Goal: Information Seeking & Learning: Find specific fact

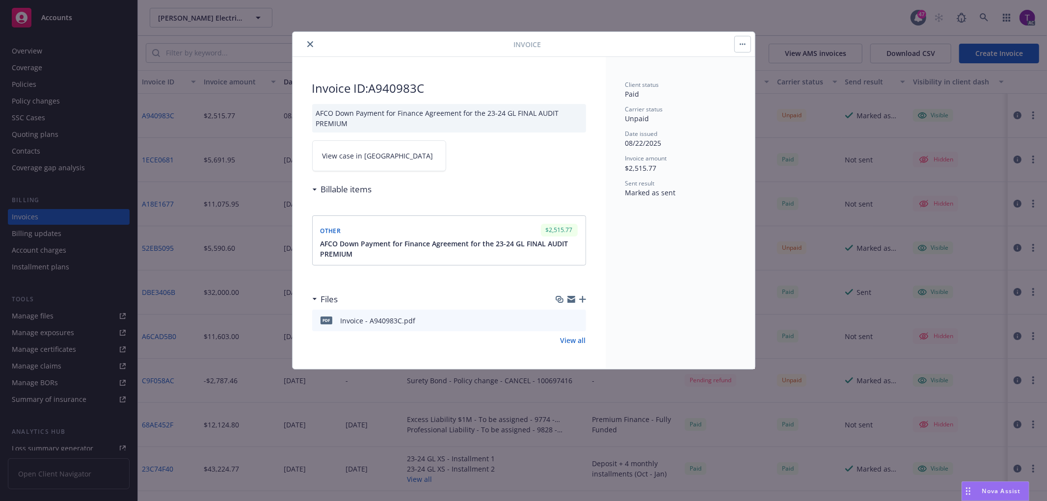
drag, startPoint x: 801, startPoint y: 27, endPoint x: 795, endPoint y: 27, distance: 5.9
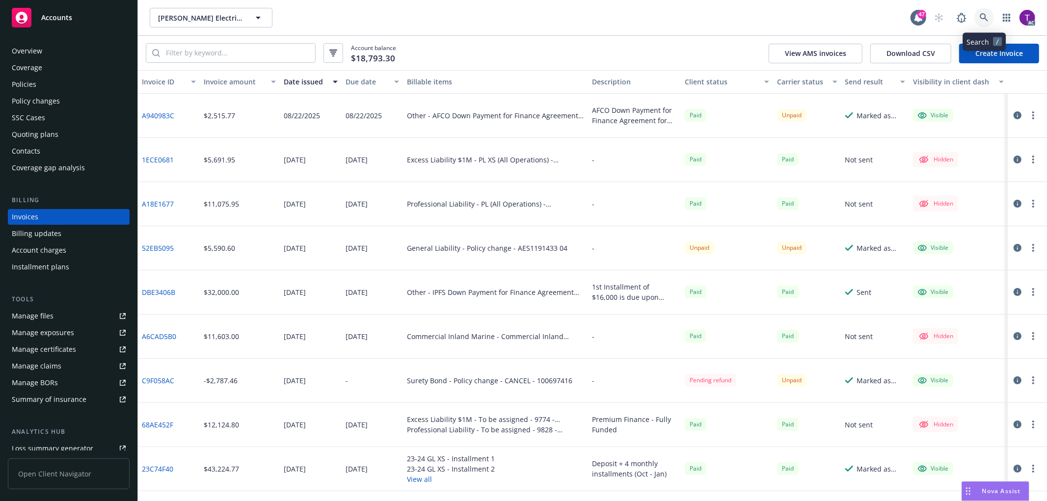
click at [987, 22] on icon at bounding box center [983, 17] width 9 height 9
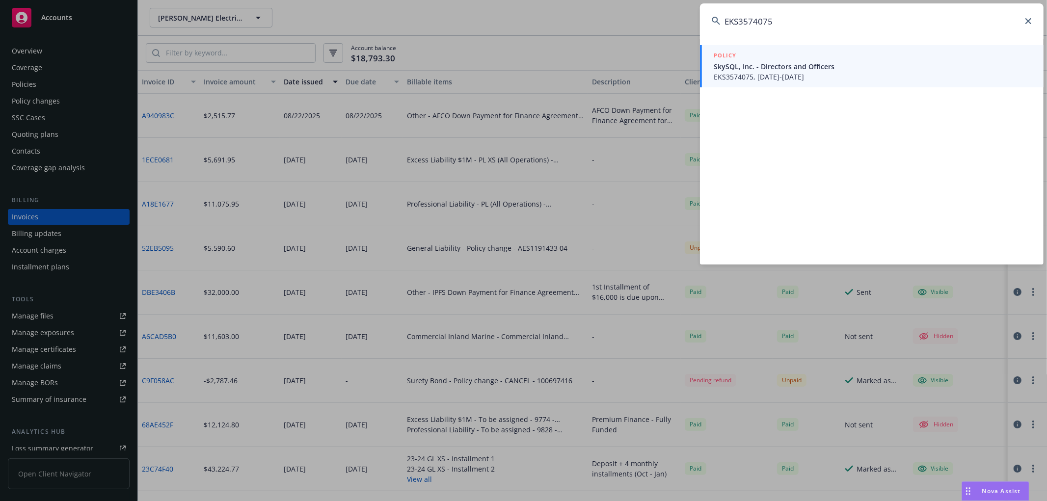
type input "EKS3574075"
click at [821, 67] on span "SkySQL, Inc. - Directors and Officers" at bounding box center [872, 66] width 318 height 10
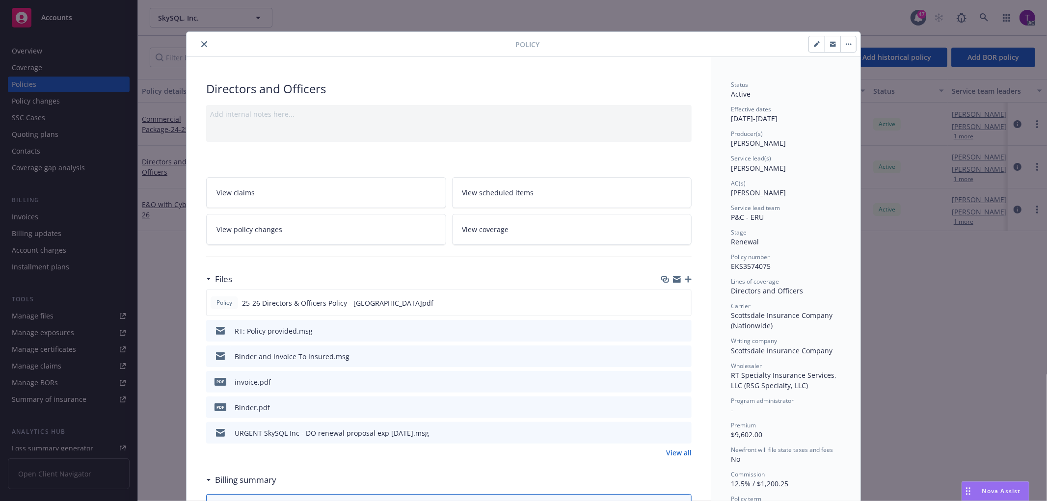
click at [202, 44] on icon "close" at bounding box center [204, 44] width 6 height 6
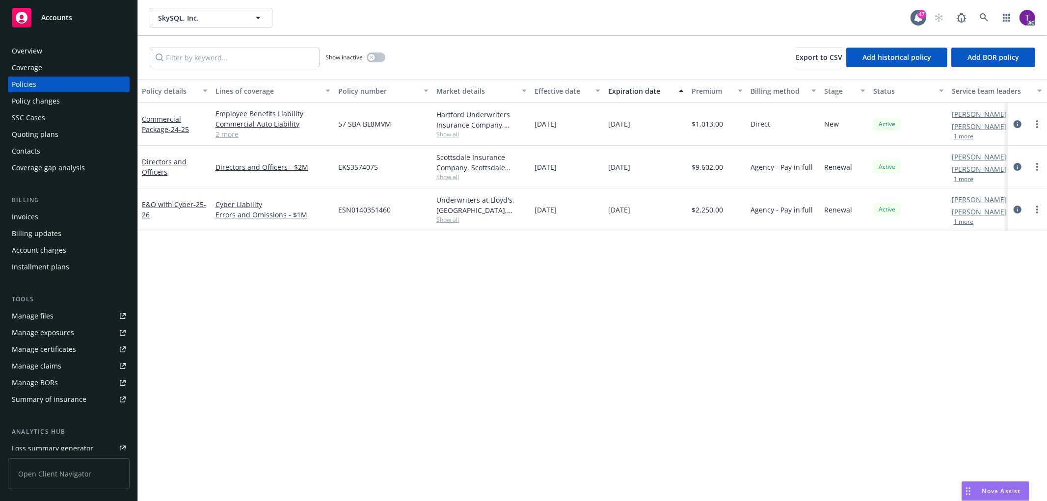
click at [69, 219] on div "Invoices" at bounding box center [69, 217] width 114 height 16
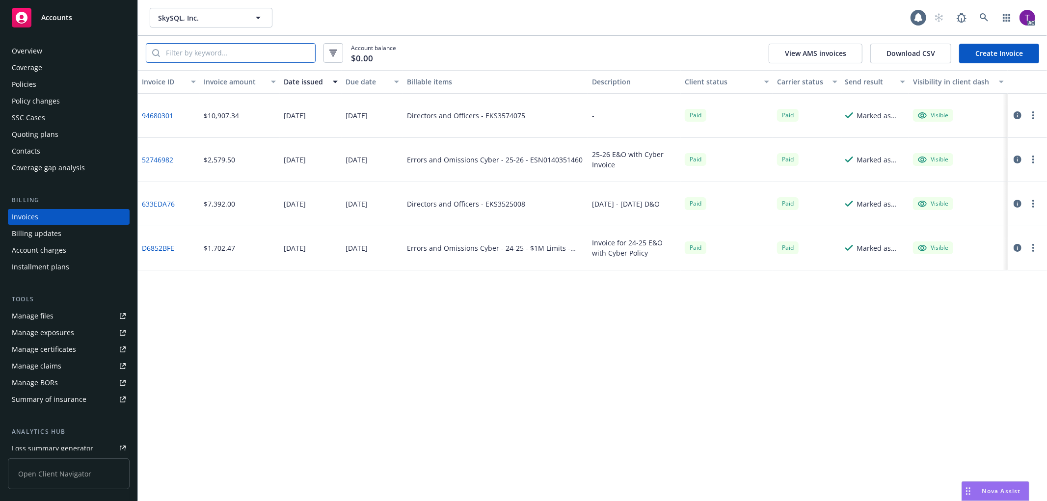
click at [205, 52] on input "search" at bounding box center [237, 53] width 155 height 19
paste input "EKS3574075"
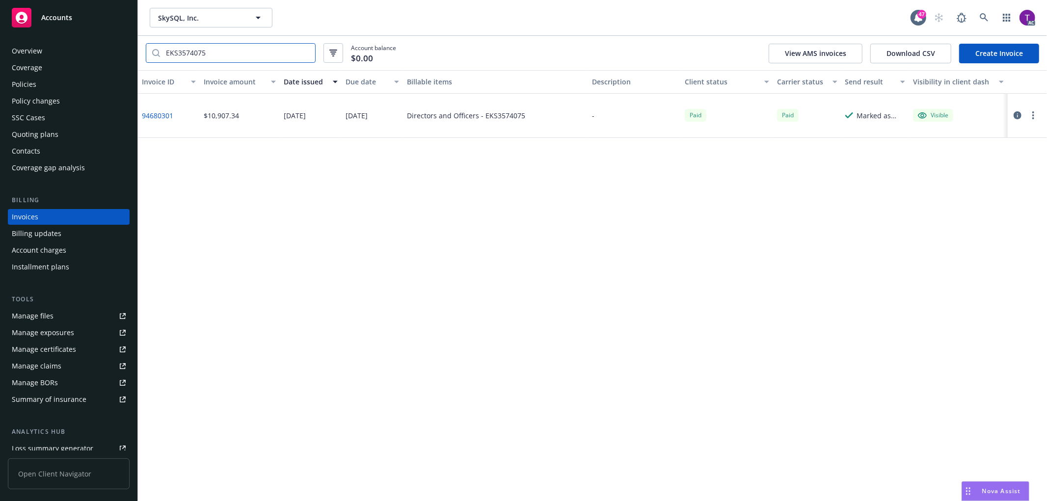
type input "EKS3574075"
click at [160, 110] on link "94680301" at bounding box center [157, 115] width 31 height 10
click at [979, 11] on link at bounding box center [984, 18] width 20 height 20
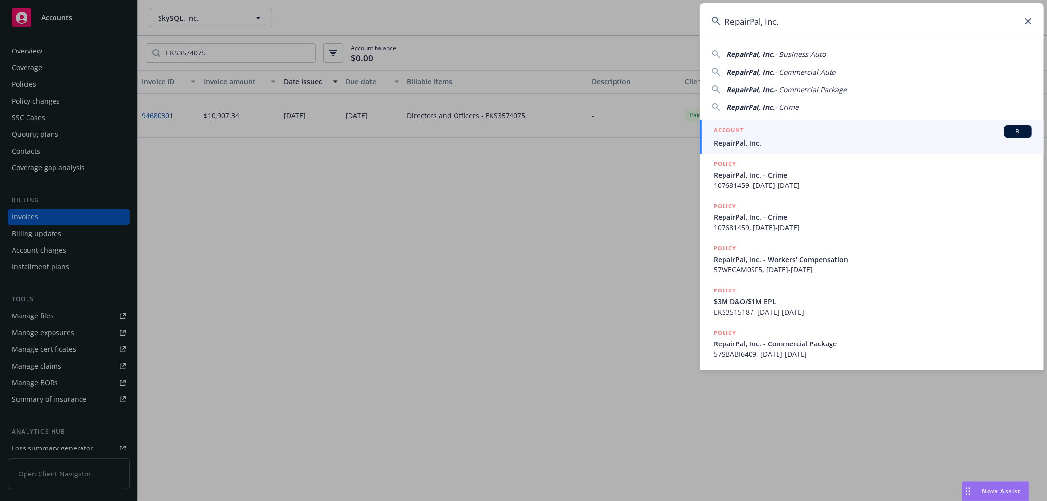
type input "RepairPal, Inc."
click at [735, 128] on h5 "ACCOUNT" at bounding box center [728, 131] width 30 height 12
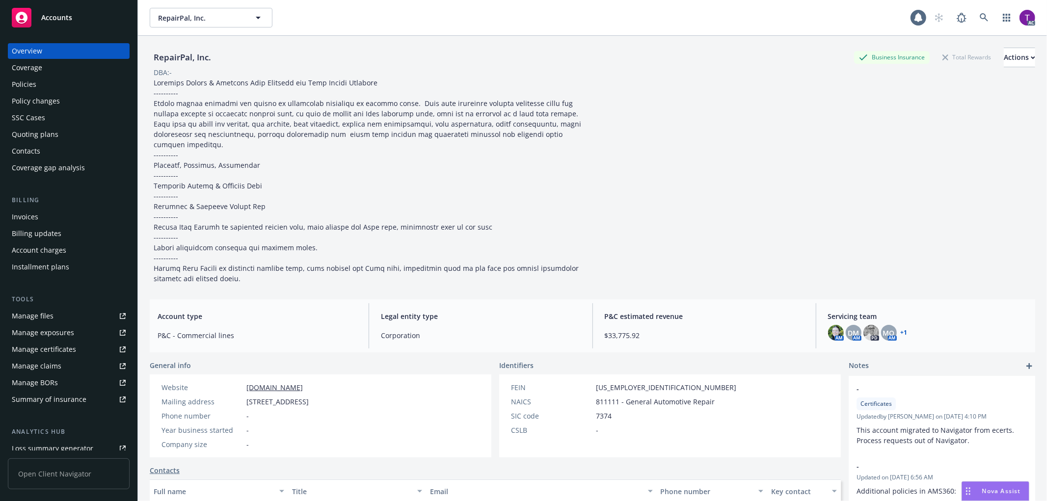
click at [18, 220] on div "Invoices" at bounding box center [25, 217] width 26 height 16
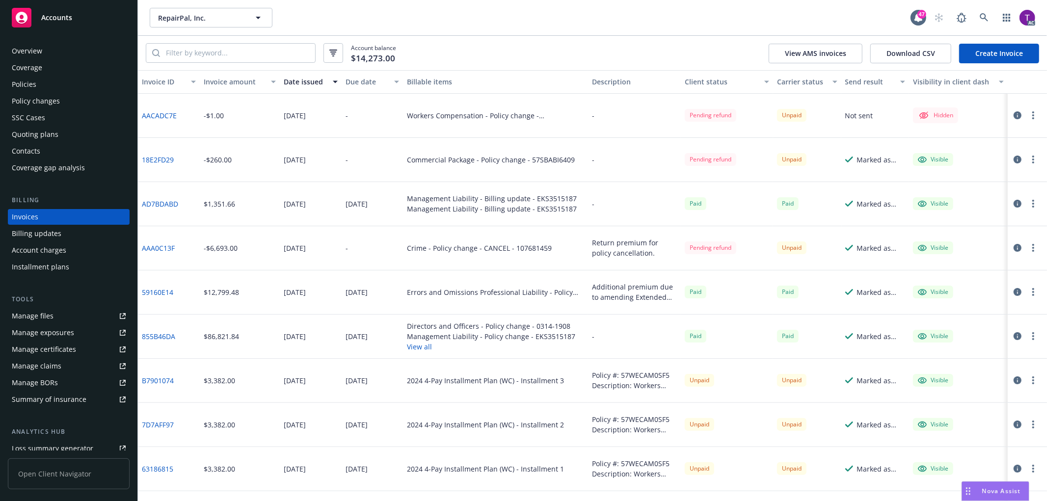
click at [236, 79] on div "Invoice amount" at bounding box center [234, 82] width 61 height 10
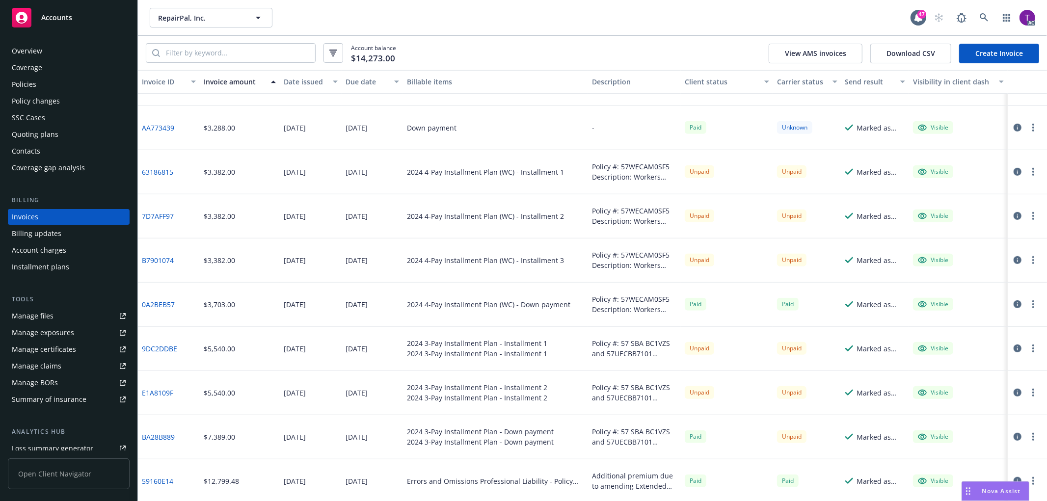
scroll to position [375, 0]
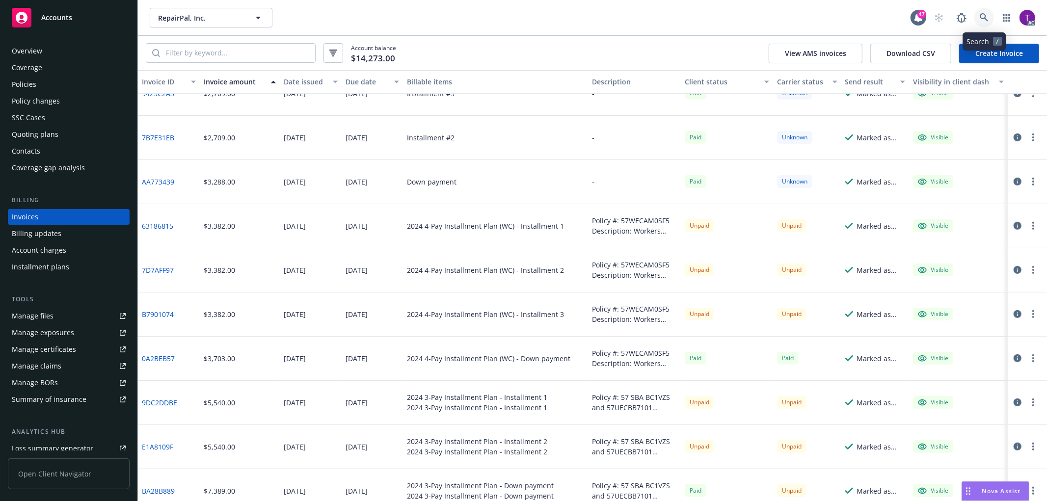
click at [982, 16] on icon at bounding box center [983, 17] width 9 height 9
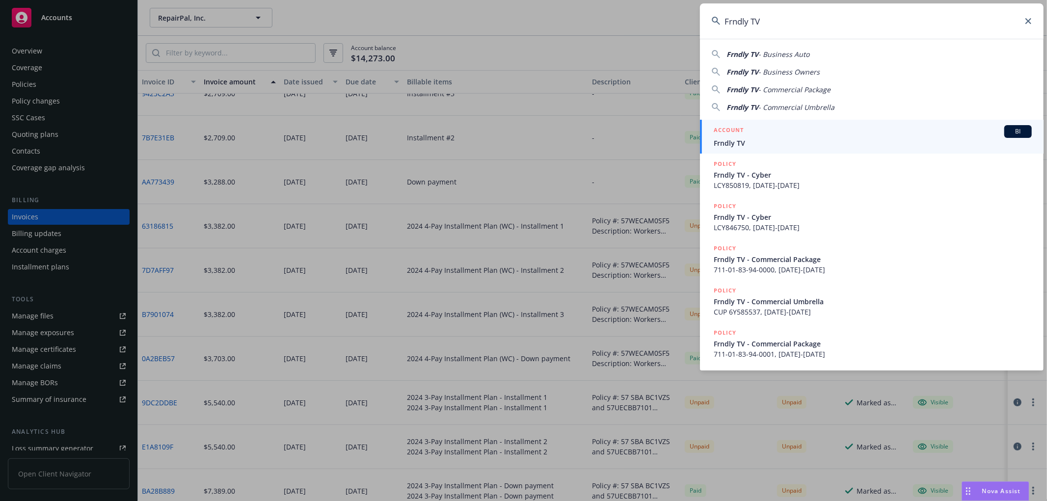
type input "Frndly TV"
click at [736, 138] on span "Frndly TV" at bounding box center [872, 143] width 318 height 10
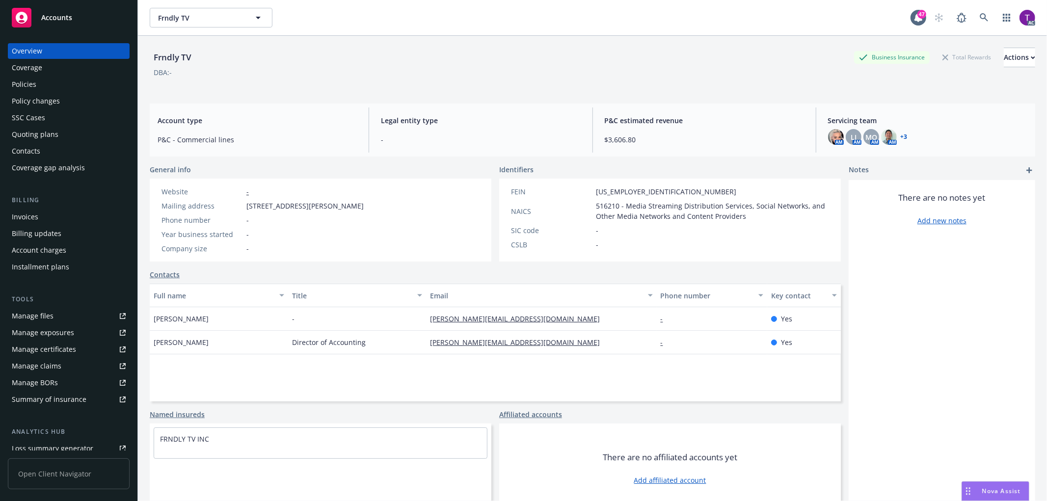
click at [22, 215] on div "Invoices" at bounding box center [25, 217] width 26 height 16
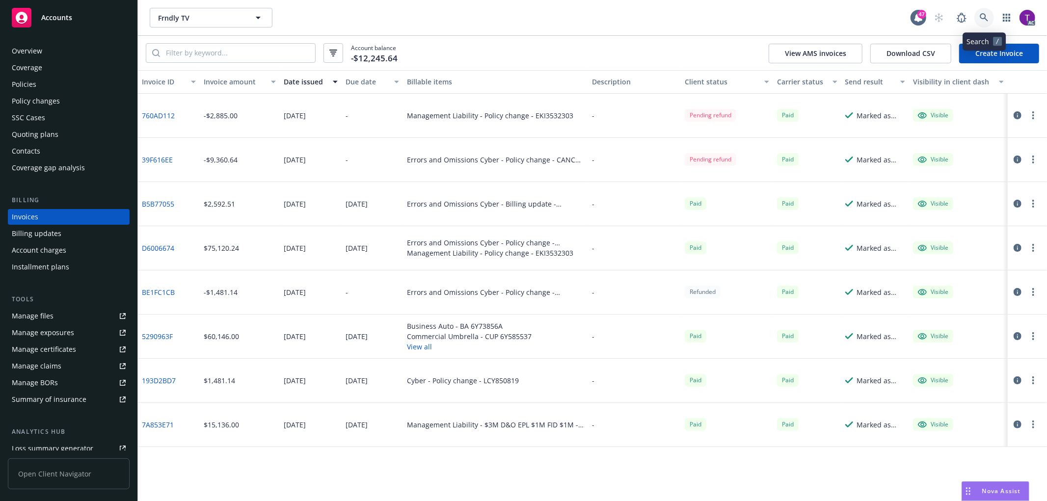
click at [984, 17] on icon at bounding box center [983, 17] width 8 height 8
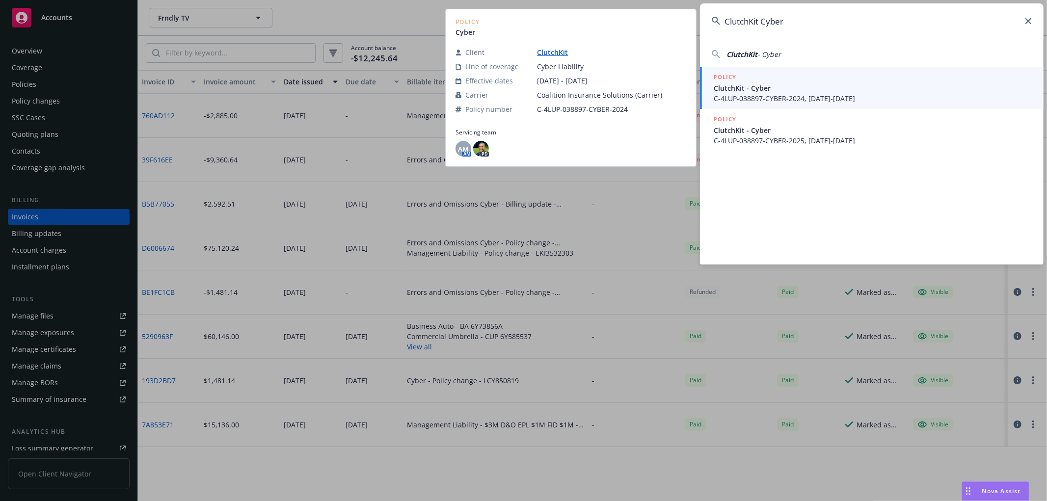
type input "ClutchKit Cyber"
click at [762, 90] on span "ClutchKit - Cyber" at bounding box center [872, 88] width 318 height 10
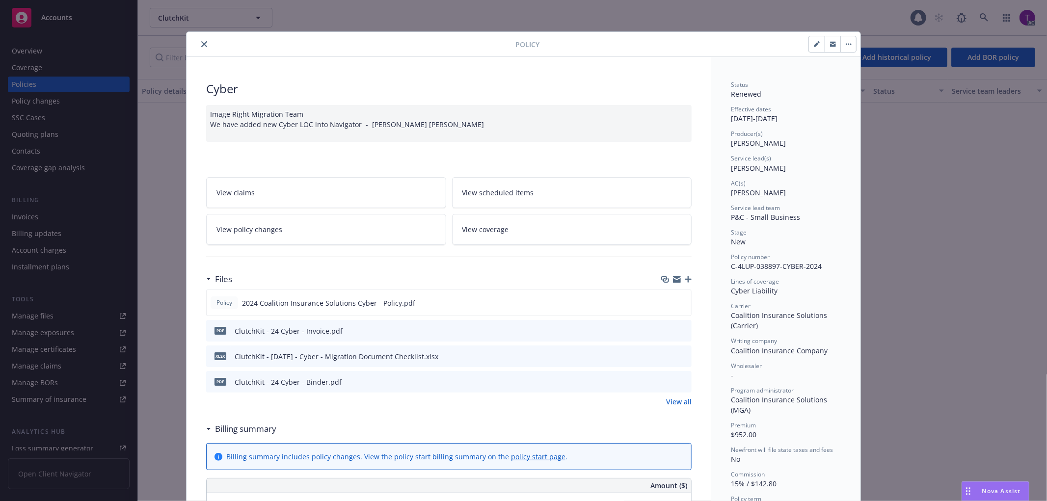
click at [201, 43] on icon "close" at bounding box center [204, 44] width 6 height 6
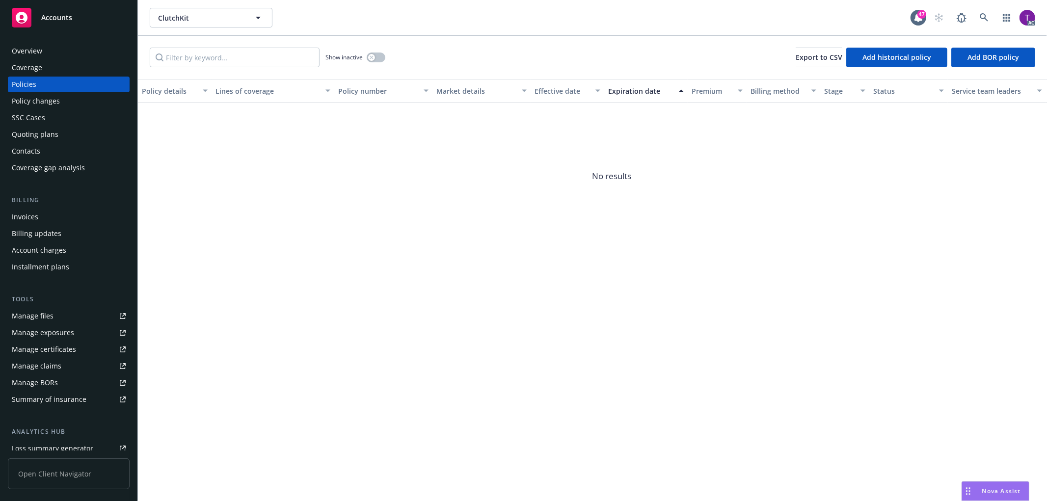
click at [40, 212] on div "Invoices" at bounding box center [69, 217] width 114 height 16
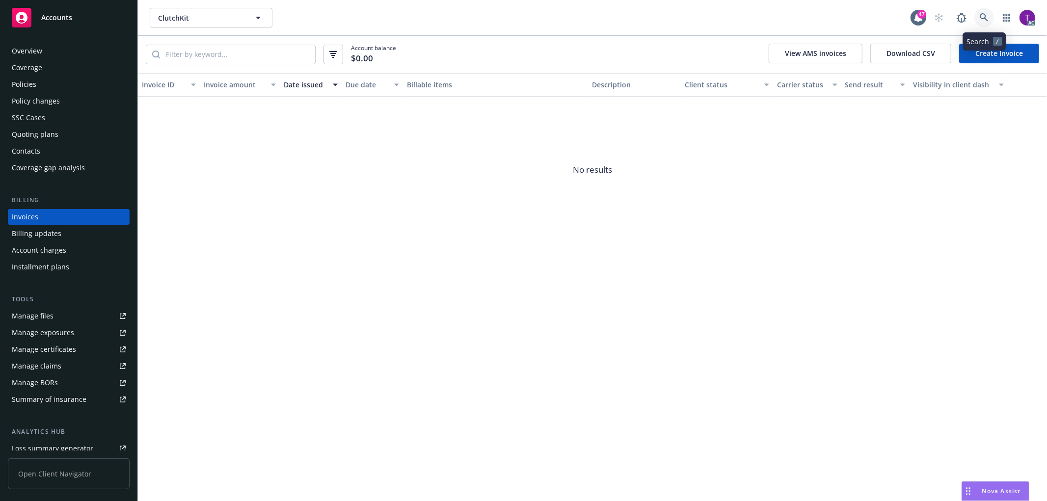
click at [982, 17] on icon at bounding box center [983, 17] width 9 height 9
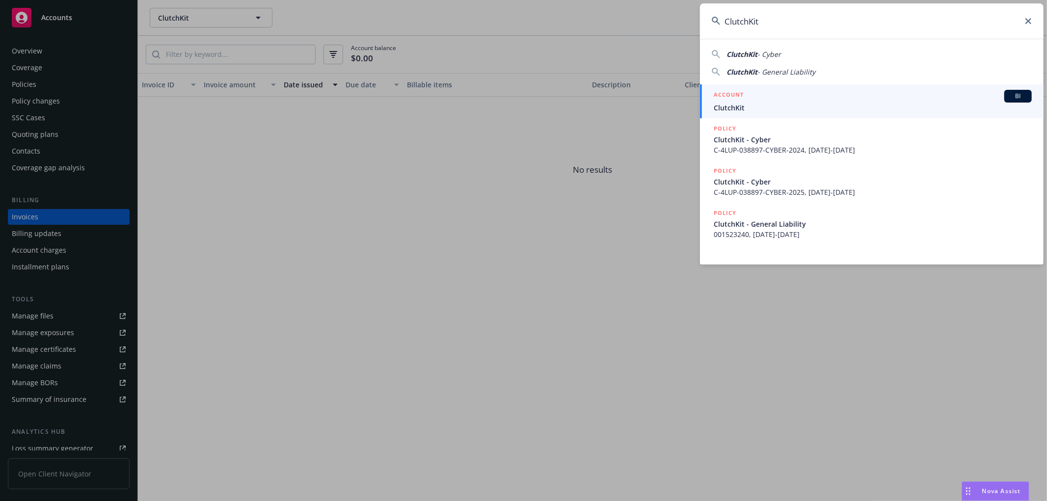
type input "ClutchKit"
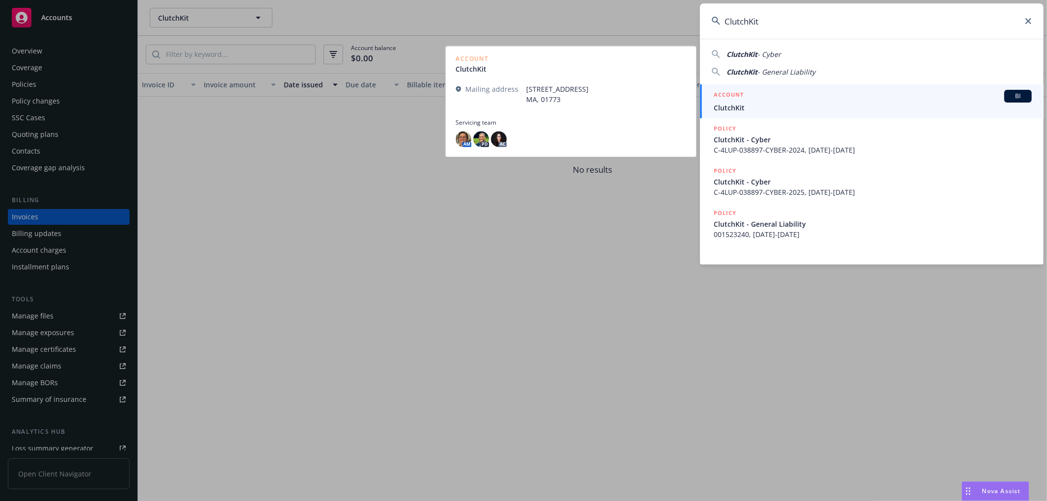
click at [754, 108] on span "ClutchKit" at bounding box center [872, 108] width 318 height 10
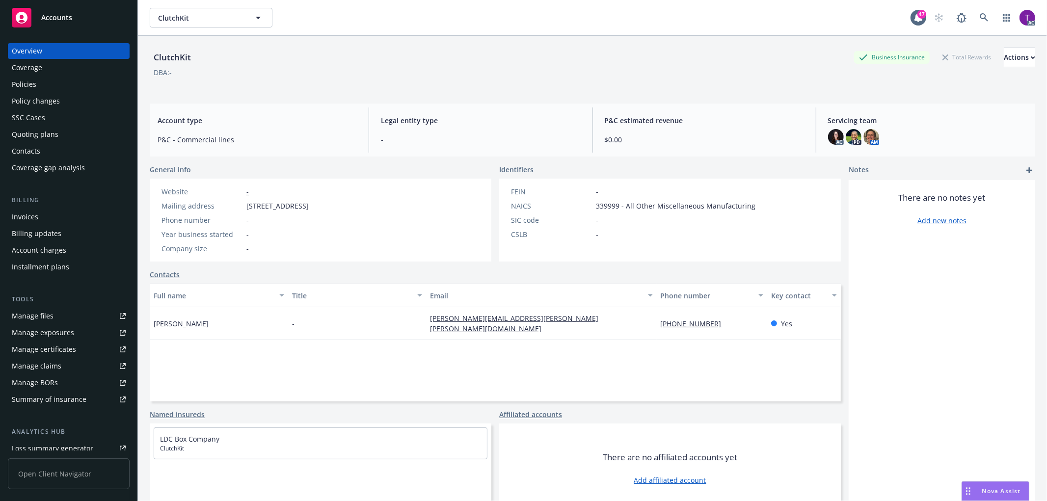
click at [52, 212] on div "Invoices" at bounding box center [69, 217] width 114 height 16
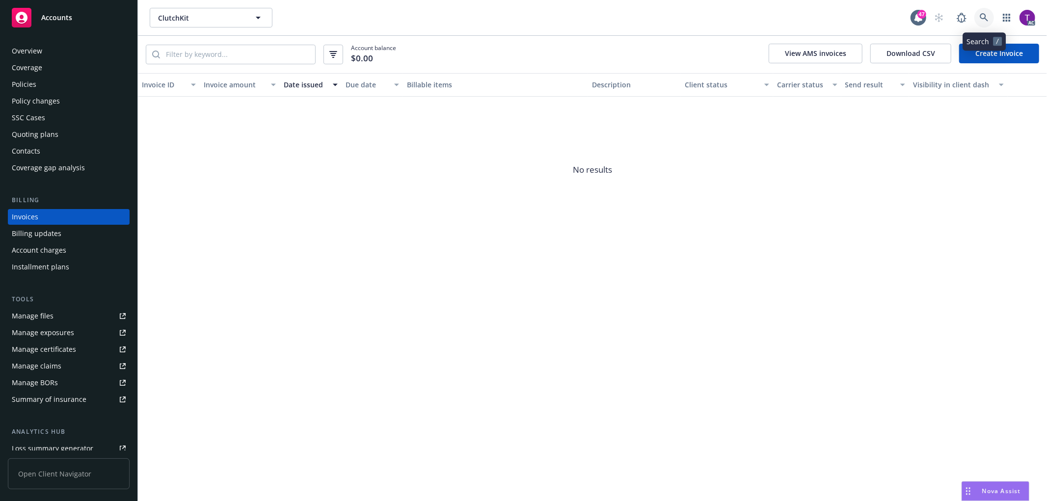
click at [985, 16] on icon at bounding box center [983, 17] width 9 height 9
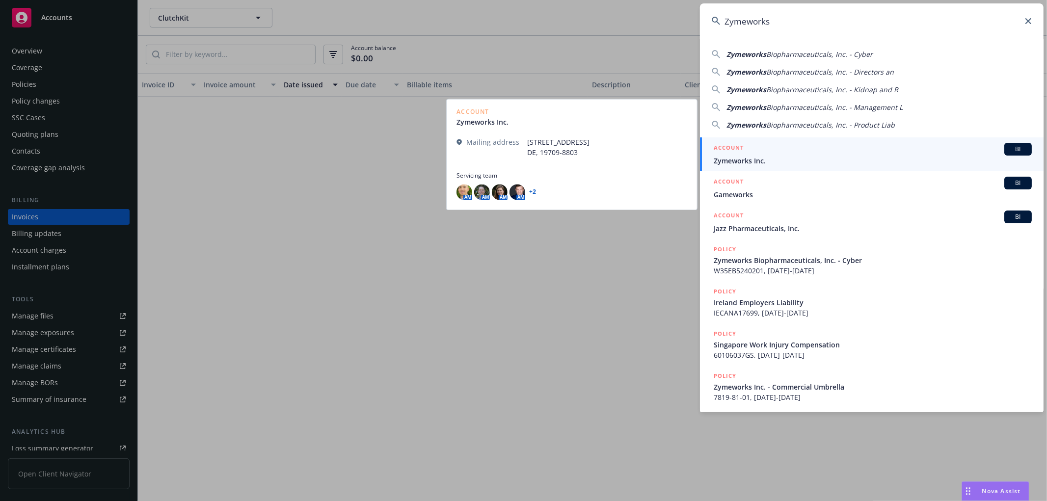
type input "Zymeworks"
click at [748, 155] on div "ACCOUNT BI" at bounding box center [872, 149] width 318 height 13
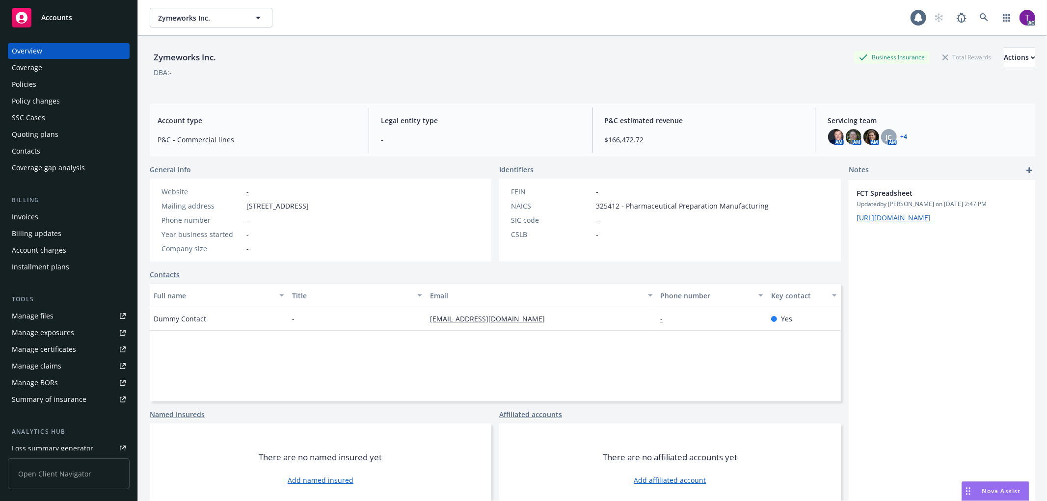
click at [77, 222] on div "Invoices" at bounding box center [69, 217] width 114 height 16
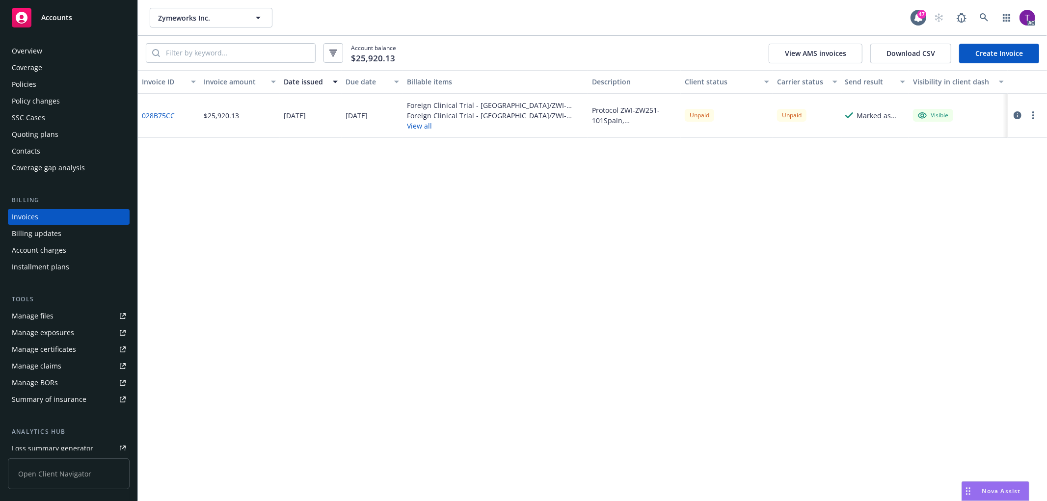
drag, startPoint x: 168, startPoint y: 99, endPoint x: 162, endPoint y: 101, distance: 5.7
click at [163, 101] on div "028B75CC" at bounding box center [169, 116] width 62 height 44
click at [154, 113] on link "028B75CC" at bounding box center [158, 115] width 33 height 10
click at [988, 10] on link at bounding box center [984, 18] width 20 height 20
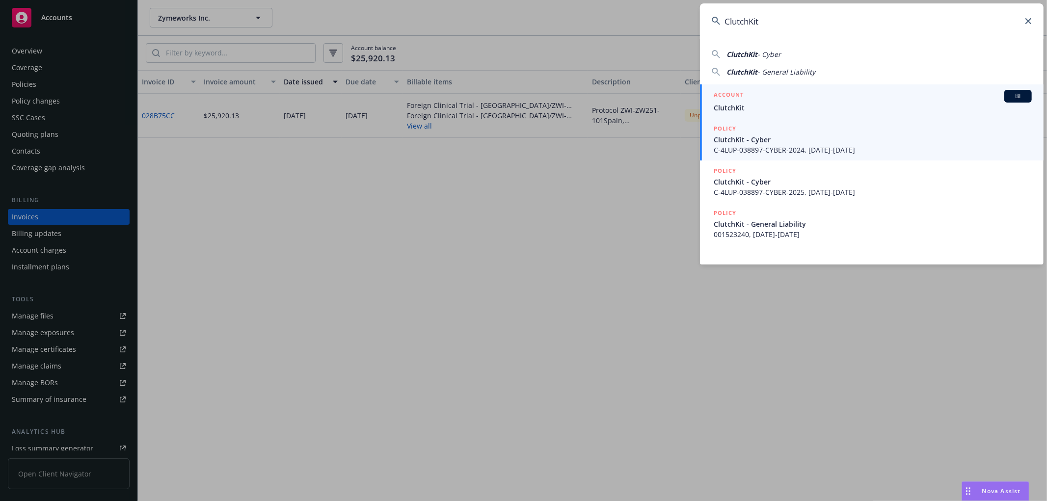
type input "ClutchKit"
click at [763, 145] on span "C-4LUP-038897-CYBER-2024, 02/09/2024-02/09/2025" at bounding box center [872, 150] width 318 height 10
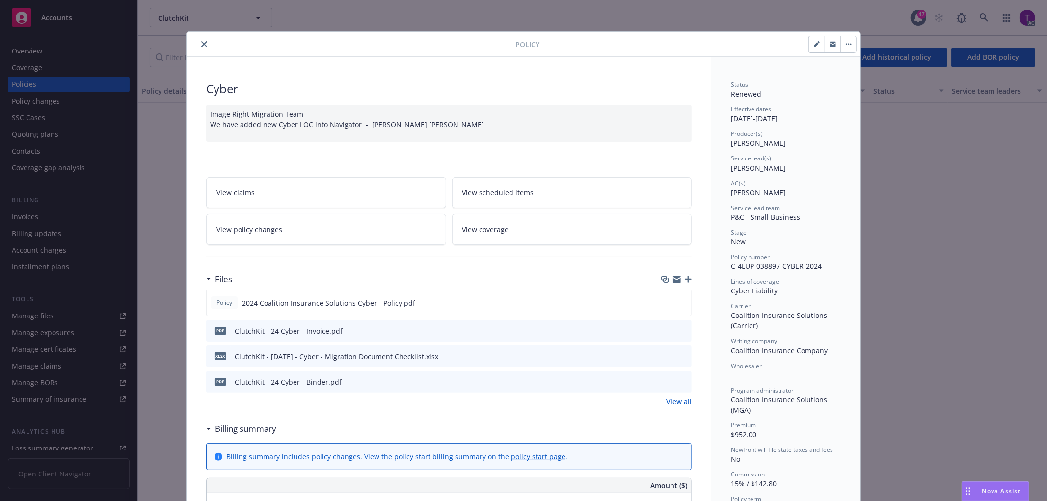
drag, startPoint x: 1035, startPoint y: 105, endPoint x: 1041, endPoint y: 115, distance: 11.0
click at [1041, 115] on div "Policy Cyber Image Right Migration Team We have added new Cyber LOC into Naviga…" at bounding box center [523, 250] width 1047 height 501
drag, startPoint x: 727, startPoint y: 266, endPoint x: 832, endPoint y: 262, distance: 105.1
click at [832, 262] on div "Policy number C-4LUP-038897-CYBER-2024" at bounding box center [786, 262] width 110 height 19
copy span "C-4LUP-038897-CYBER-2024"
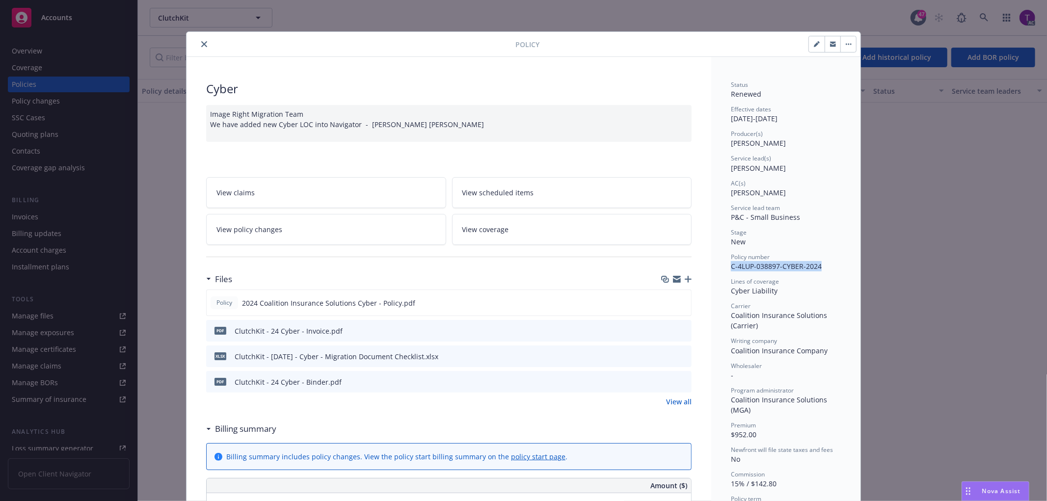
click at [201, 45] on icon "close" at bounding box center [204, 44] width 6 height 6
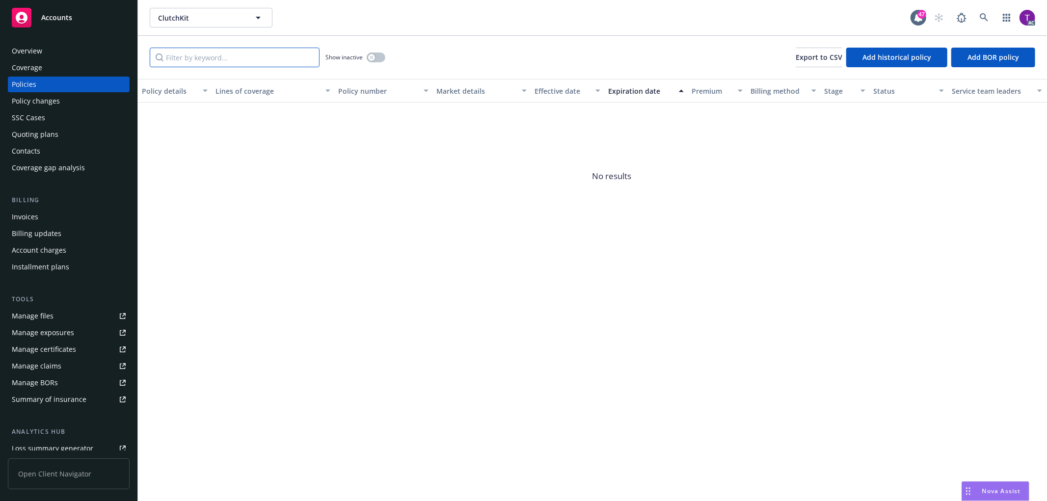
click at [191, 57] on input "Filter by keyword..." at bounding box center [235, 58] width 170 height 20
paste input "C-4LUP-038897-CYBER-2024"
type input "C-4LUP-038897-CYBER-2024"
click at [53, 214] on div "Invoices" at bounding box center [69, 217] width 114 height 16
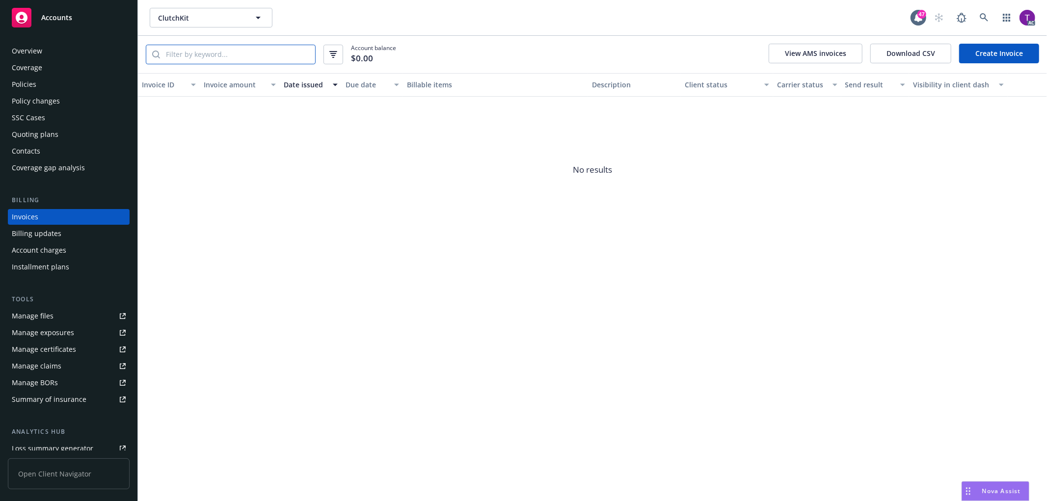
click at [272, 56] on input "search" at bounding box center [237, 54] width 155 height 19
paste input "C-4LUP-038897-CYBER-2024"
type input "C-4LUP-038897-CYBER-2024"
click at [982, 25] on link at bounding box center [984, 18] width 20 height 20
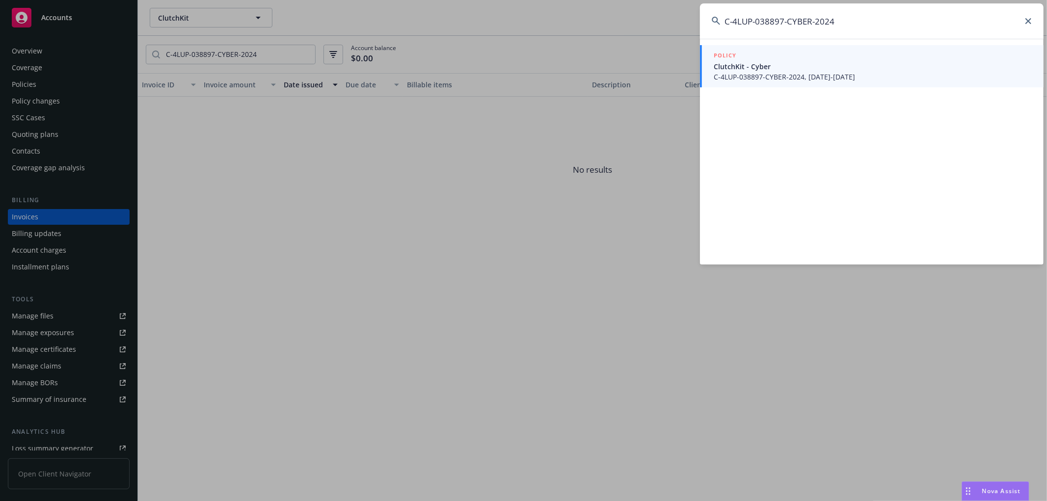
type input "C-4LUP-038897-CYBER-2024"
click at [784, 64] on span "ClutchKit - Cyber" at bounding box center [872, 66] width 318 height 10
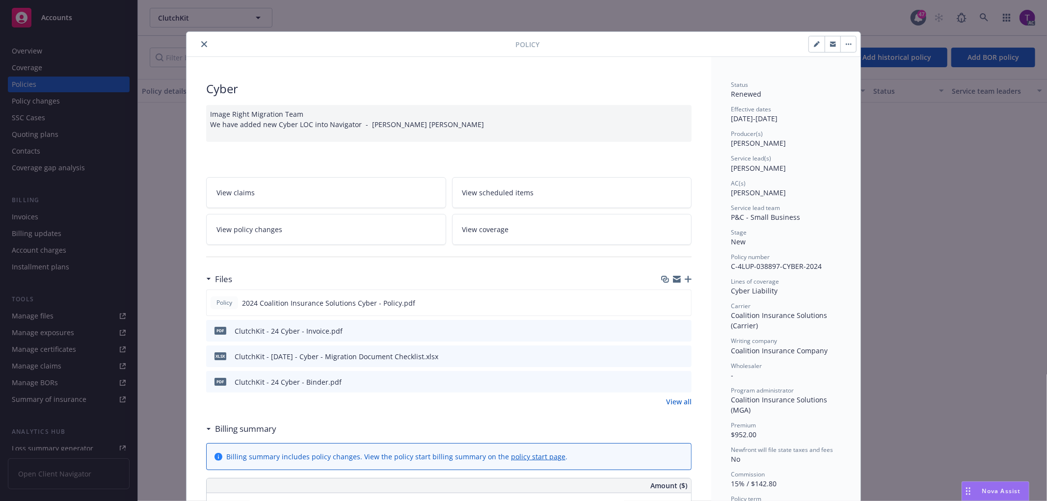
click at [198, 42] on button "close" at bounding box center [204, 44] width 12 height 12
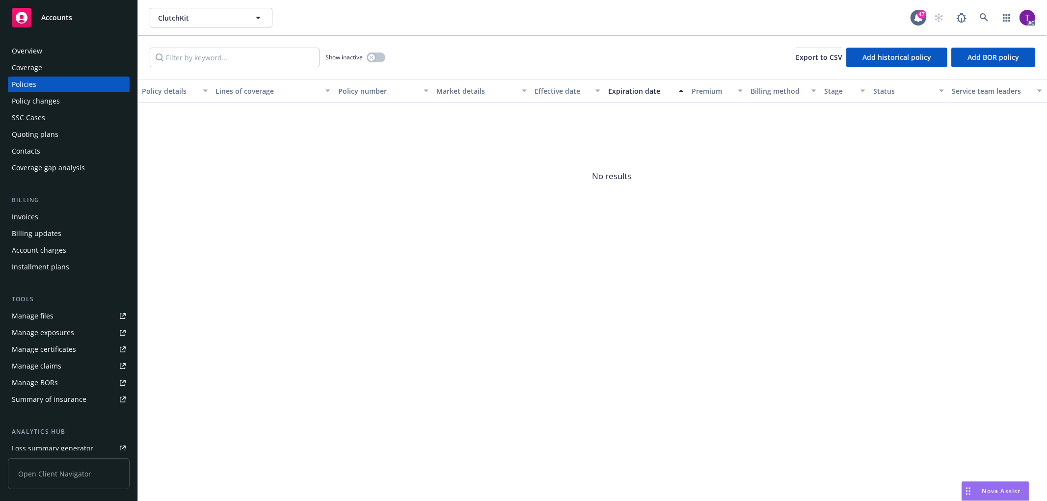
click at [51, 51] on div "Overview" at bounding box center [69, 51] width 114 height 16
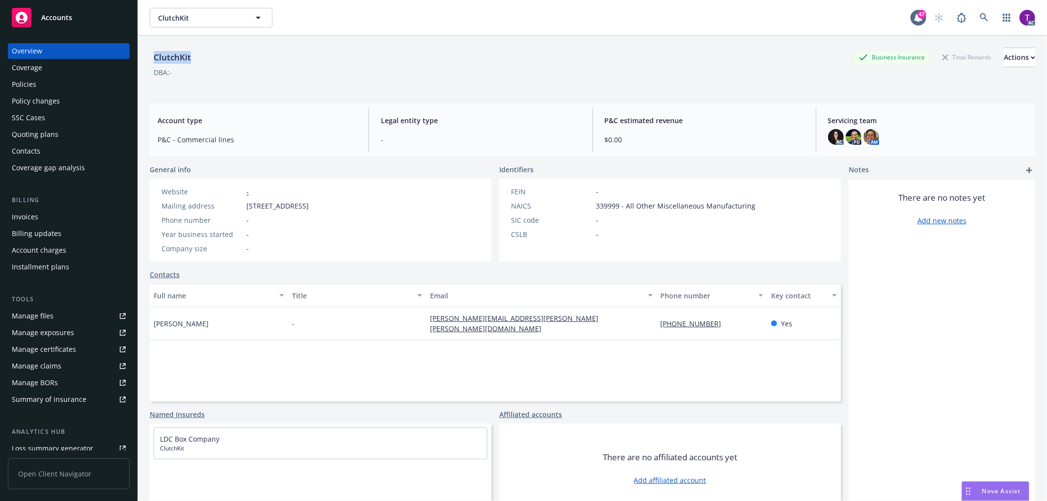
drag, startPoint x: 195, startPoint y: 58, endPoint x: 154, endPoint y: 57, distance: 41.2
click at [154, 57] on div "ClutchKit Business Insurance Total Rewards Actions" at bounding box center [592, 58] width 885 height 20
copy div "ClutchKit"
click at [974, 11] on link at bounding box center [984, 18] width 20 height 20
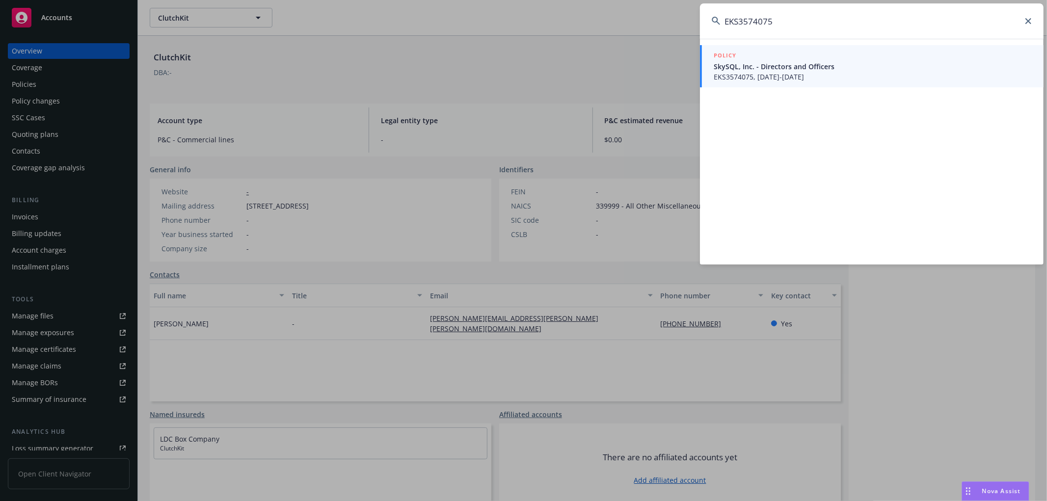
type input "EKS3574075"
click at [741, 75] on span "EKS3574075, 05/10/2025-05/10/2026" at bounding box center [872, 77] width 318 height 10
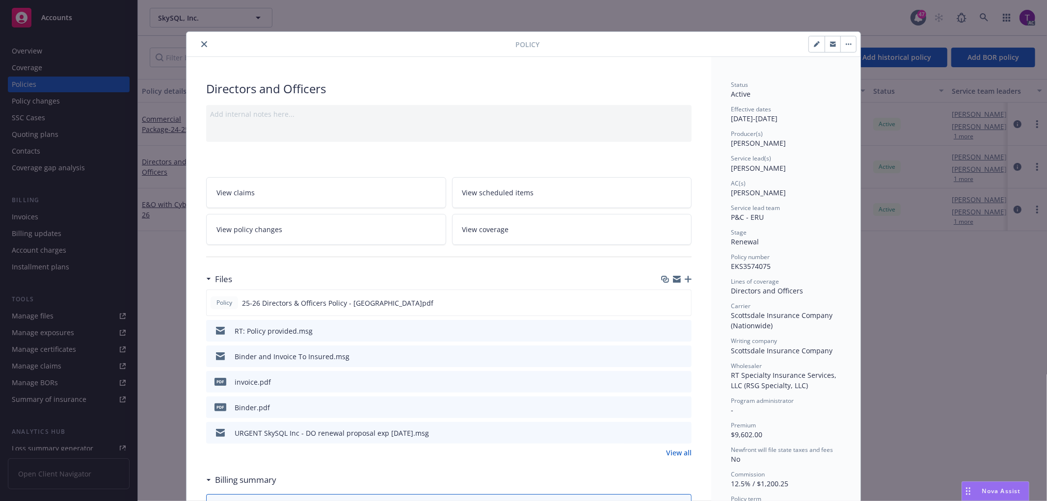
click at [201, 44] on icon "close" at bounding box center [204, 44] width 6 height 6
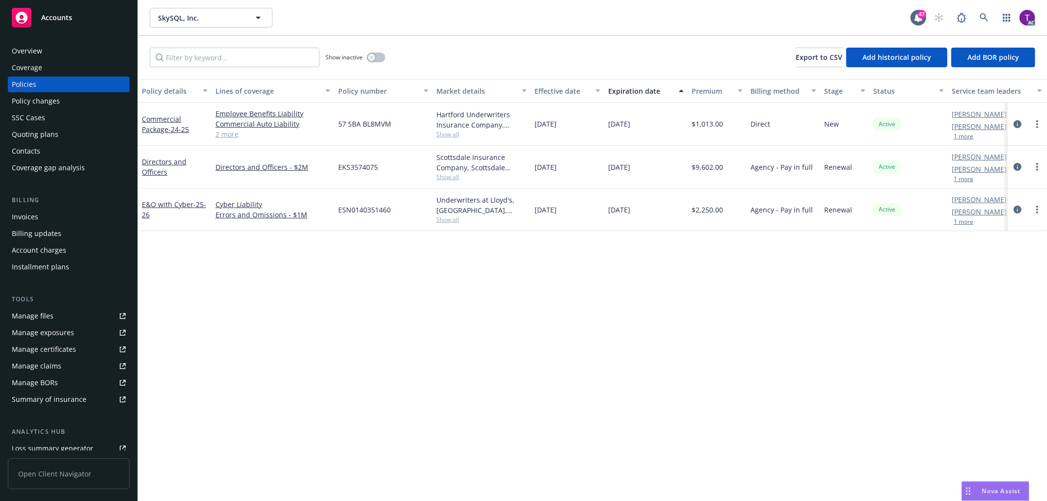
click at [50, 216] on div "Invoices" at bounding box center [69, 217] width 114 height 16
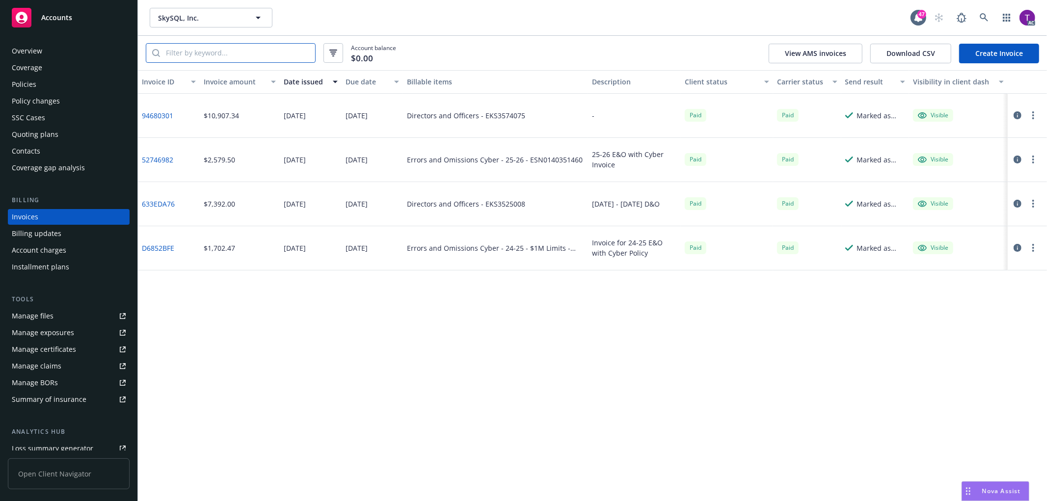
click at [222, 48] on input "search" at bounding box center [237, 53] width 155 height 19
paste input "EKS3574075"
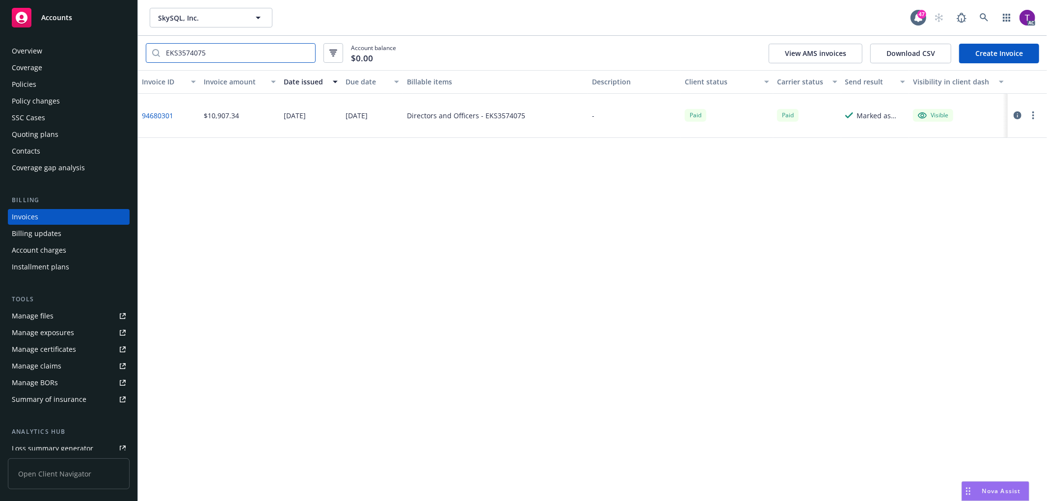
type input "EKS3574075"
click at [157, 114] on link "94680301" at bounding box center [157, 115] width 31 height 10
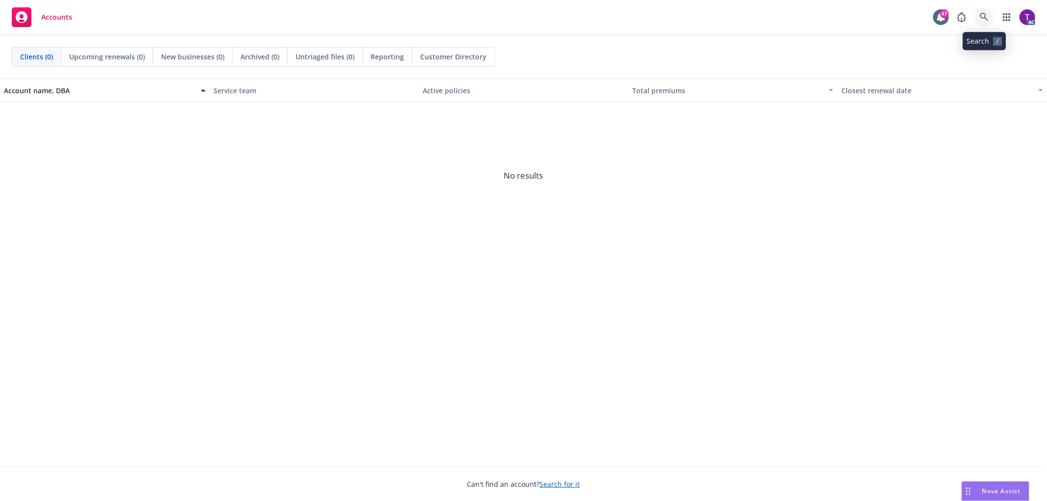
click at [992, 15] on link at bounding box center [984, 17] width 20 height 20
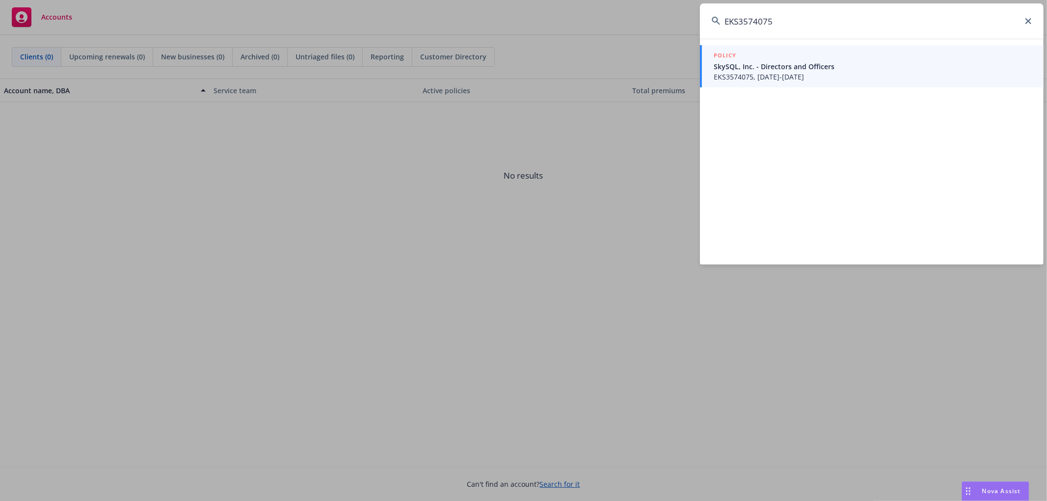
type input "EKS3574075"
click at [762, 74] on span "EKS3574075, [DATE]-[DATE]" at bounding box center [872, 77] width 318 height 10
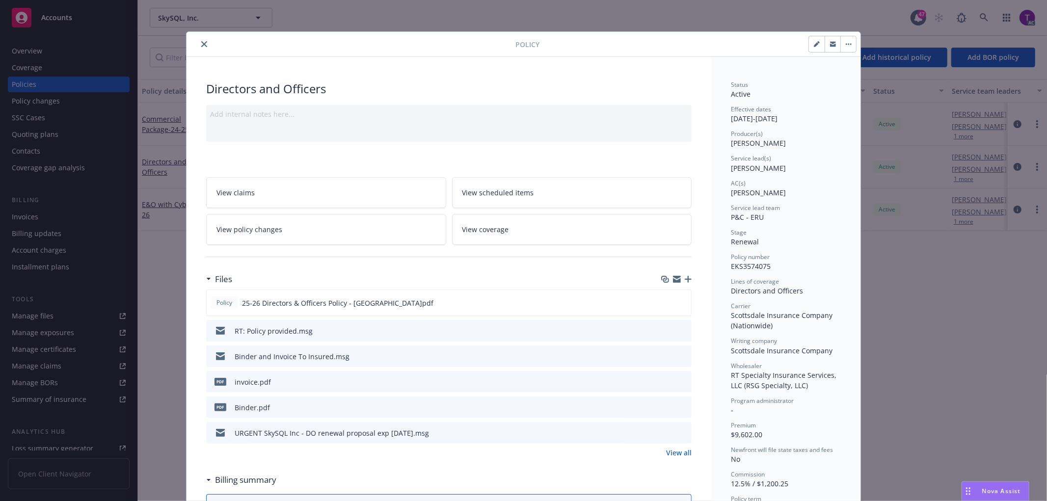
click at [202, 46] on icon "close" at bounding box center [204, 44] width 6 height 6
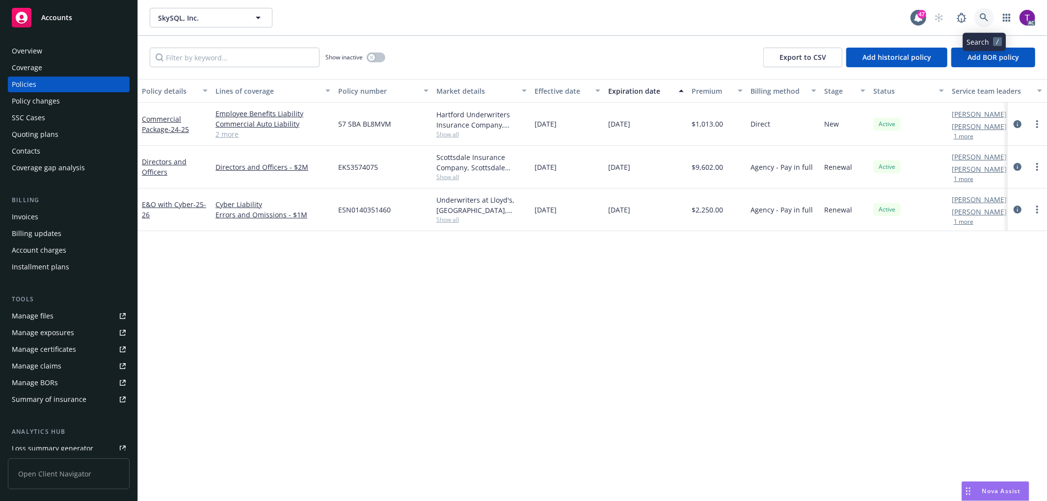
click at [986, 12] on link at bounding box center [984, 18] width 20 height 20
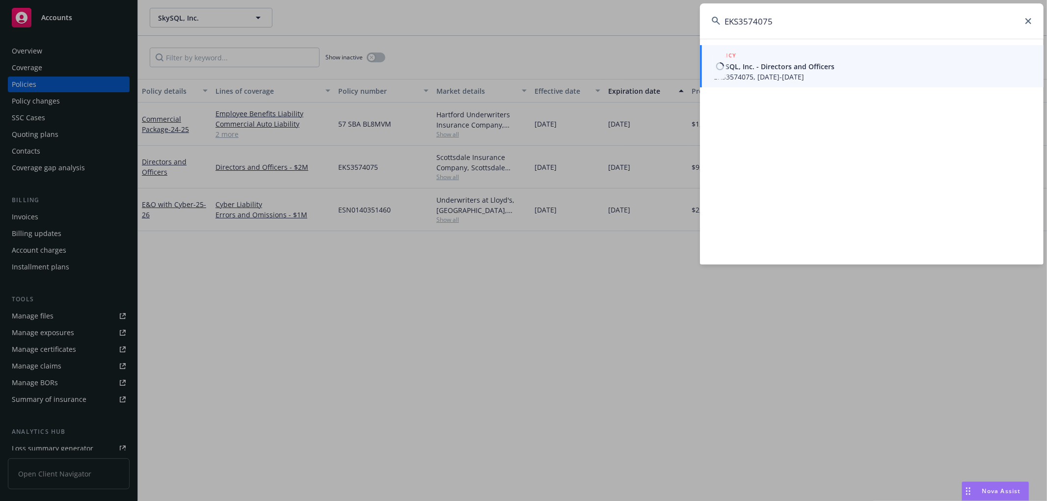
type input "EKS3574075"
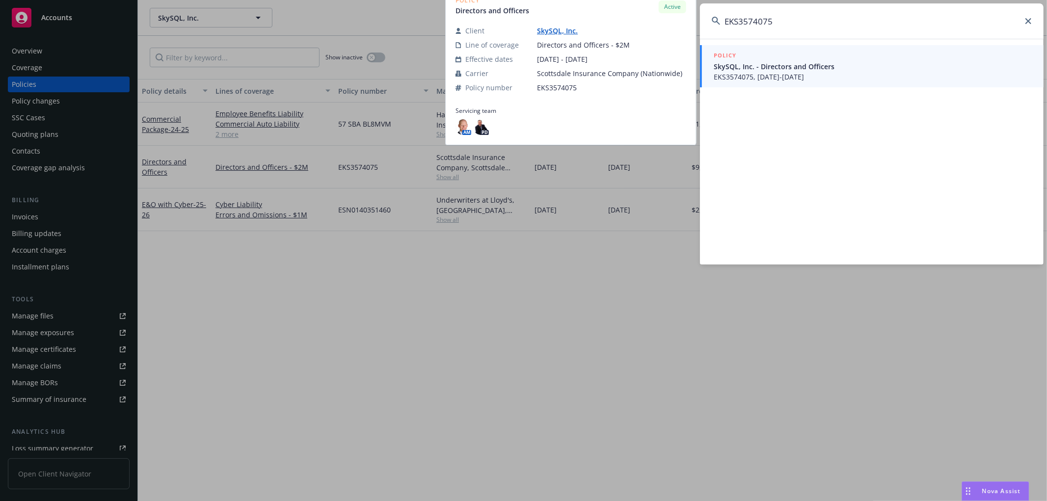
click at [802, 72] on span "EKS3574075, 05/10/2025-05/10/2026" at bounding box center [872, 77] width 318 height 10
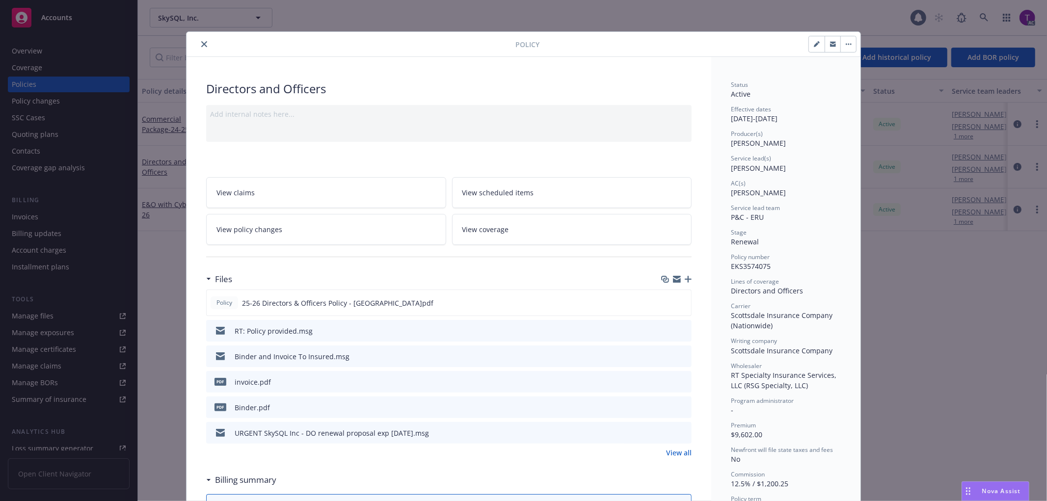
scroll to position [29, 0]
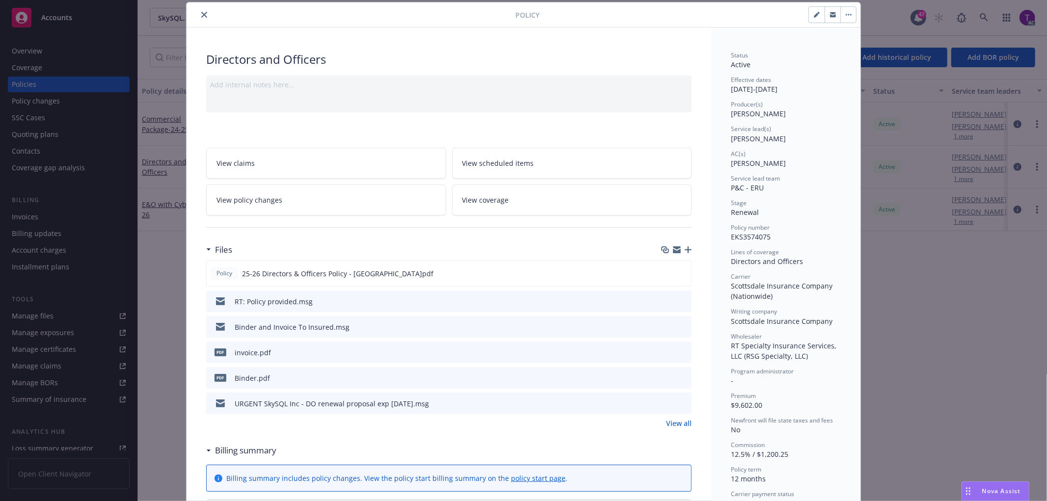
click at [204, 16] on button "close" at bounding box center [204, 15] width 12 height 12
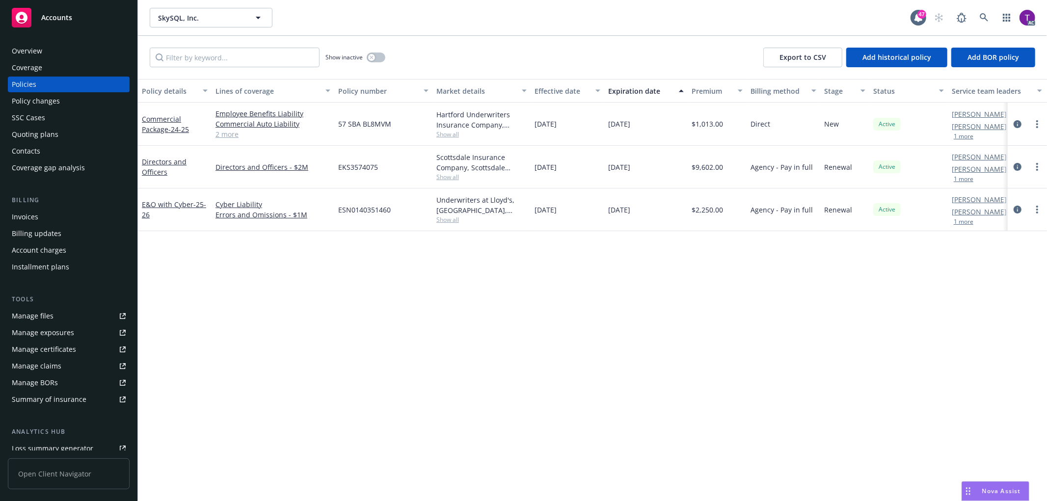
click at [39, 216] on div "Invoices" at bounding box center [69, 217] width 114 height 16
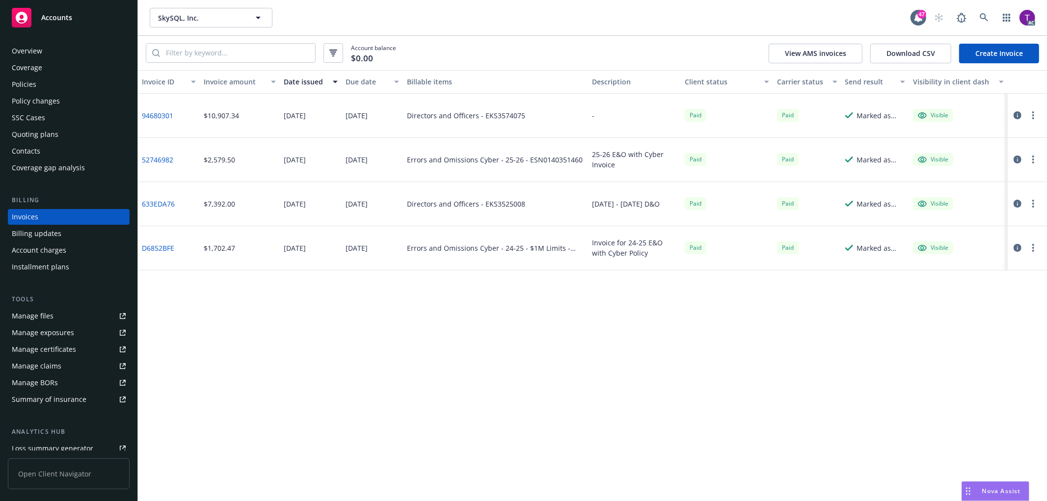
click at [45, 83] on div "Policies" at bounding box center [69, 85] width 114 height 16
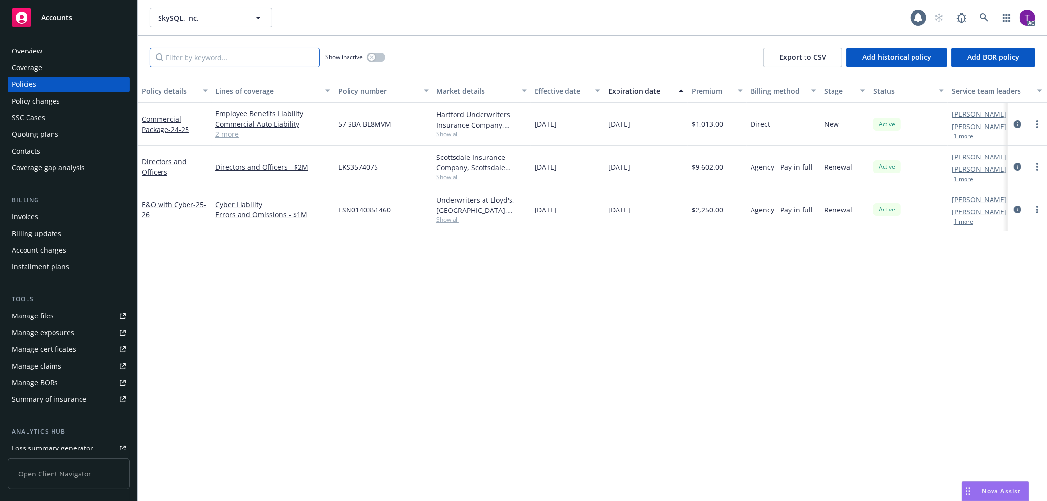
click at [174, 48] on input "Filter by keyword..." at bounding box center [235, 58] width 170 height 20
paste input "EKS3574075"
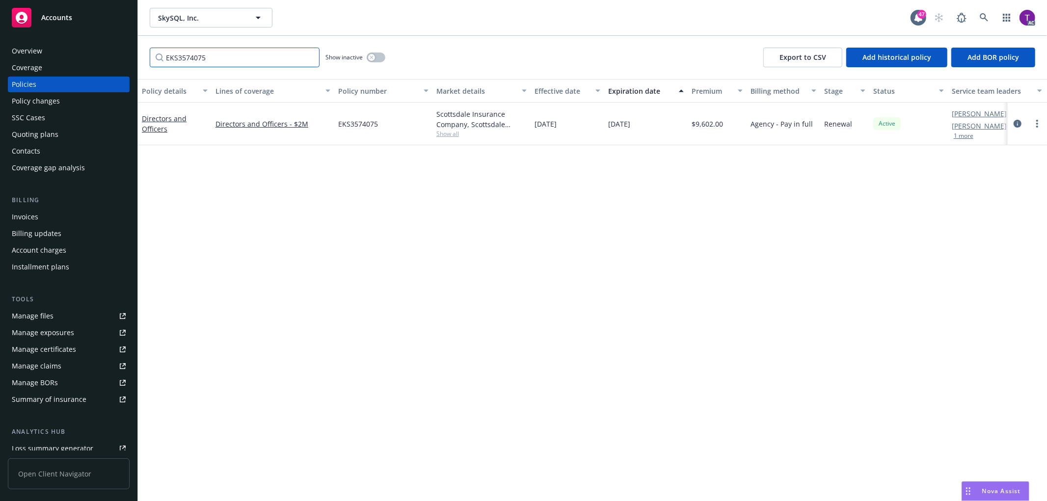
type input "EKS3574075"
click at [32, 48] on div "Overview" at bounding box center [27, 51] width 30 height 16
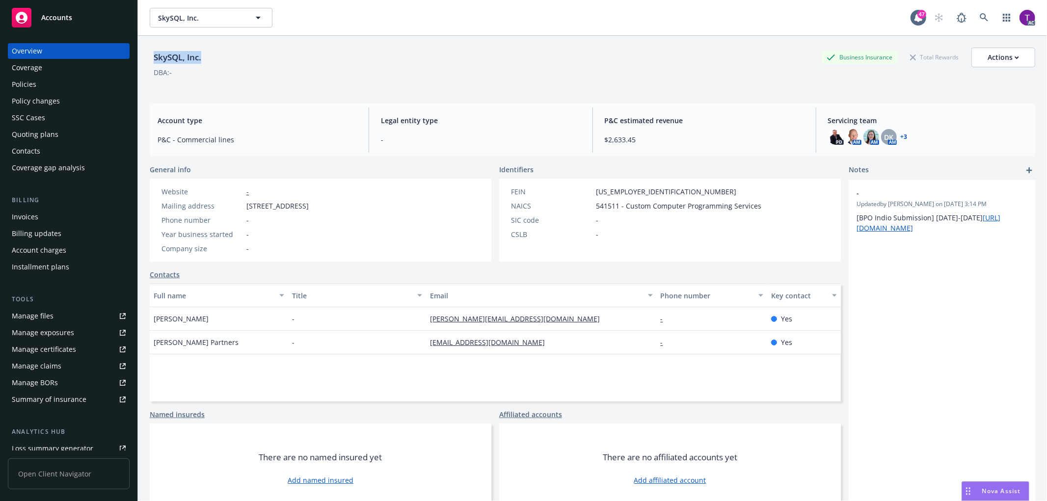
drag, startPoint x: 218, startPoint y: 66, endPoint x: 153, endPoint y: 61, distance: 65.4
click at [153, 61] on div "SkySQL, Inc. Business Insurance Total Rewards Actions" at bounding box center [592, 58] width 885 height 20
copy div "SkySQL, Inc."
click at [974, 19] on link at bounding box center [984, 18] width 20 height 20
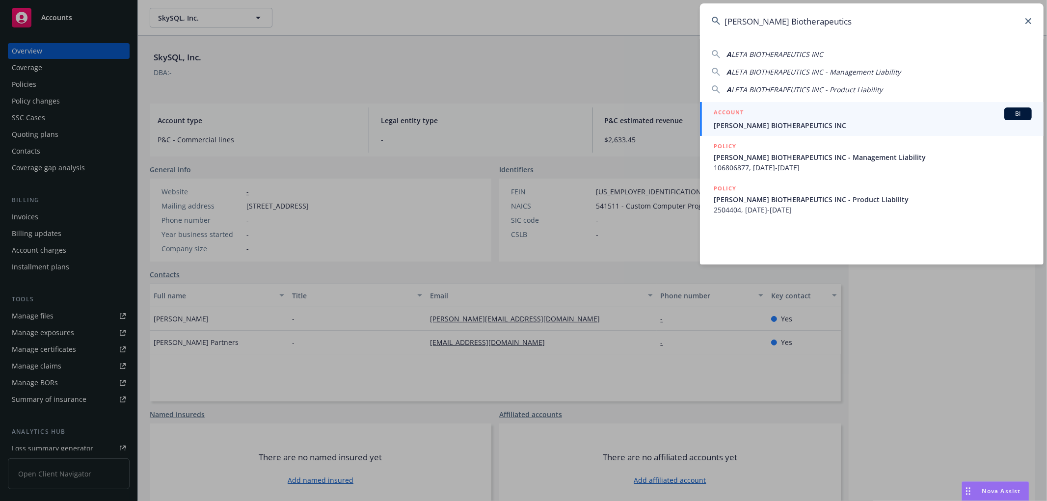
type input "Aleta Biotherapeutics"
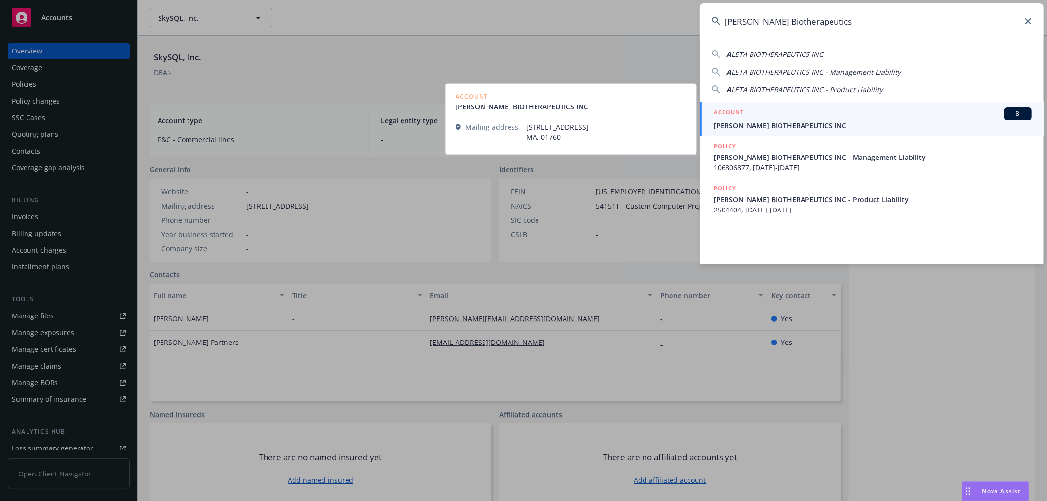
click at [769, 120] on span "[PERSON_NAME] BIOTHERAPEUTICS INC" at bounding box center [872, 125] width 318 height 10
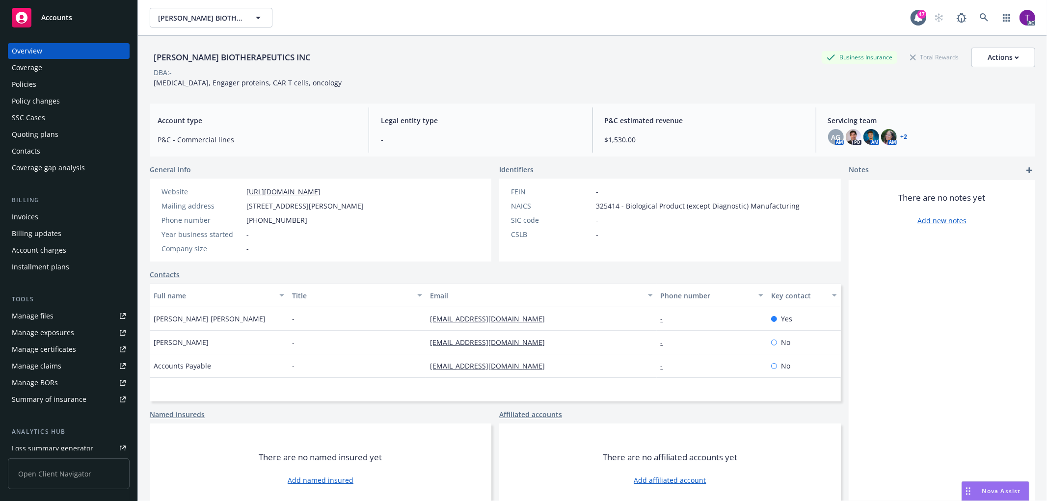
click at [900, 134] on link "+ 2" at bounding box center [903, 137] width 7 height 6
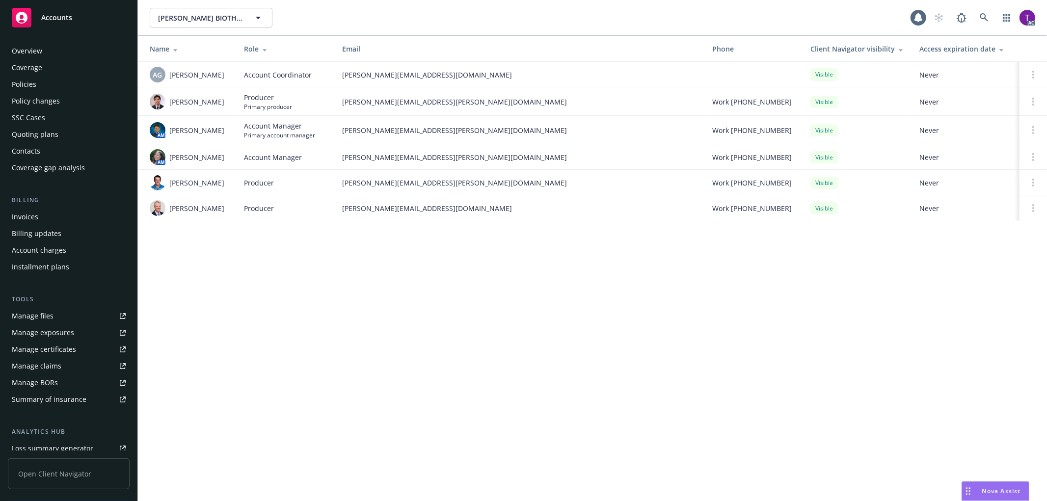
scroll to position [121, 0]
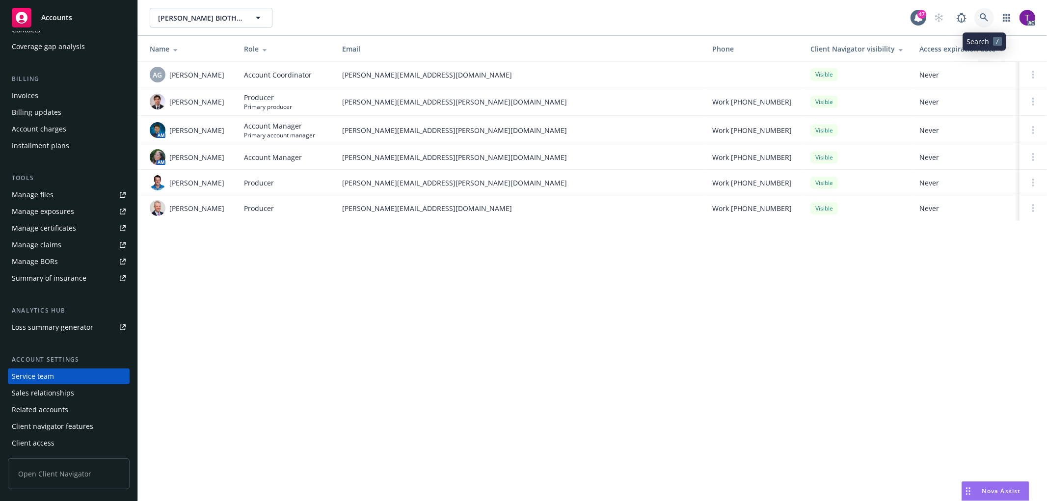
click at [980, 17] on icon at bounding box center [983, 17] width 8 height 8
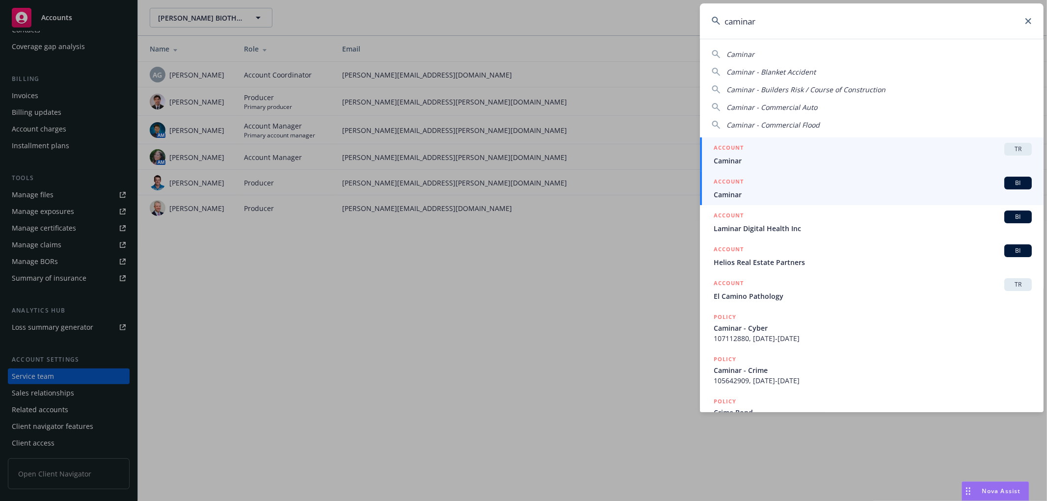
type input "caminar"
click at [752, 189] on span "Caminar" at bounding box center [872, 194] width 318 height 10
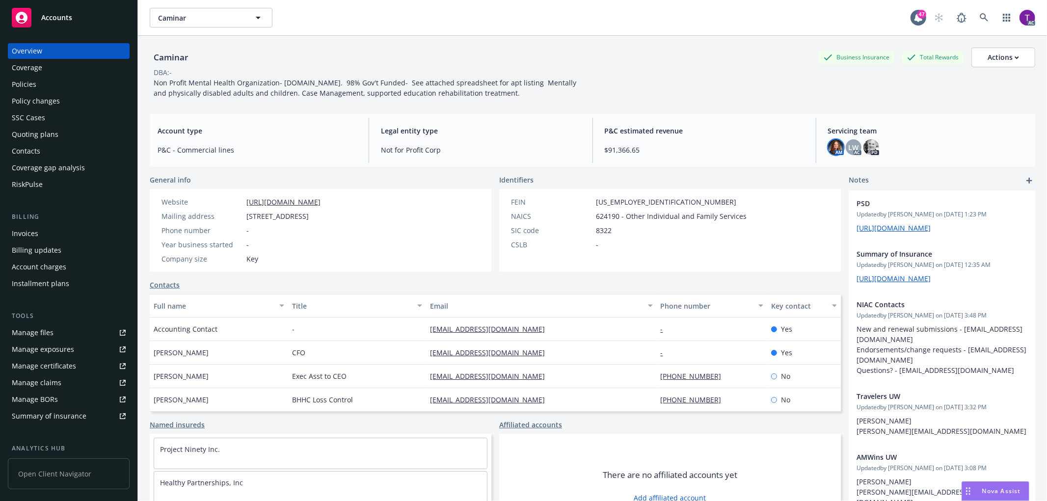
click at [830, 147] on img at bounding box center [836, 147] width 16 height 16
click at [848, 142] on span "LW" at bounding box center [853, 147] width 10 height 10
click at [828, 141] on img at bounding box center [836, 147] width 16 height 16
click at [848, 143] on span "LW" at bounding box center [853, 147] width 10 height 10
click at [979, 13] on icon at bounding box center [983, 17] width 9 height 9
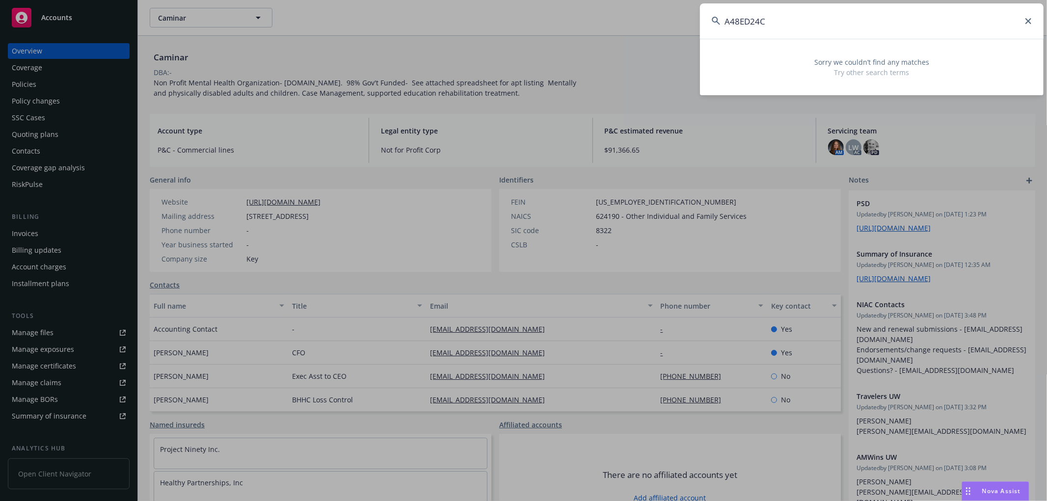
type input "A48ED24C"
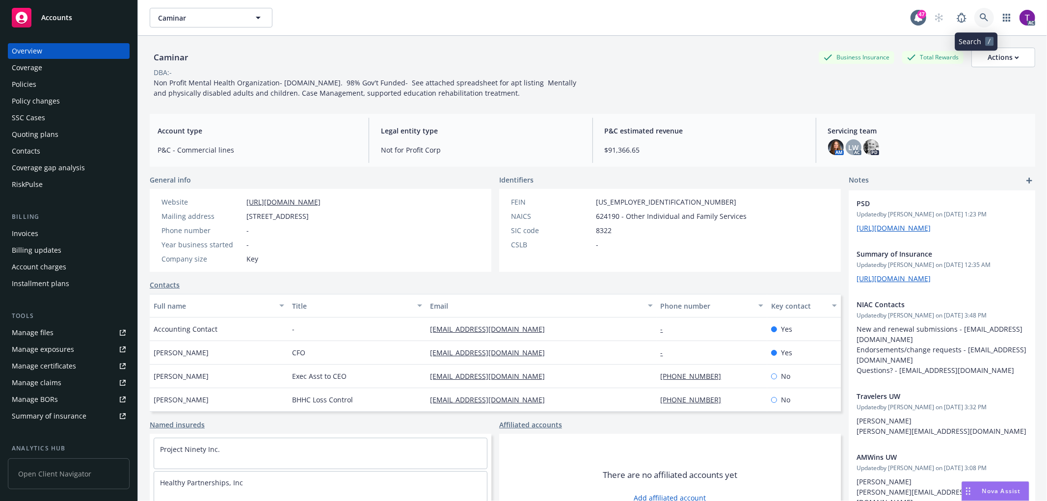
click at [977, 12] on link at bounding box center [984, 18] width 20 height 20
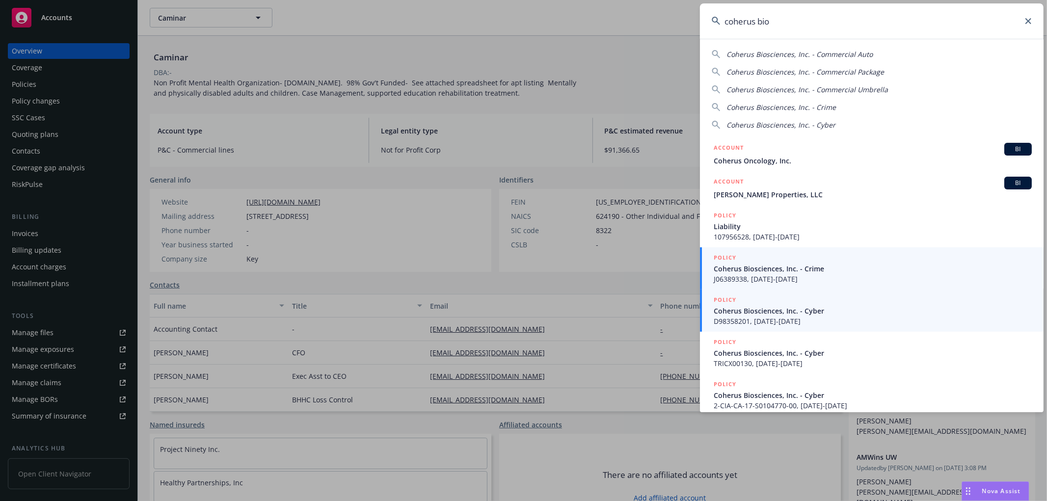
type input "coherus bio"
click at [786, 276] on span "J06389338, [DATE]-[DATE]" at bounding box center [872, 279] width 318 height 10
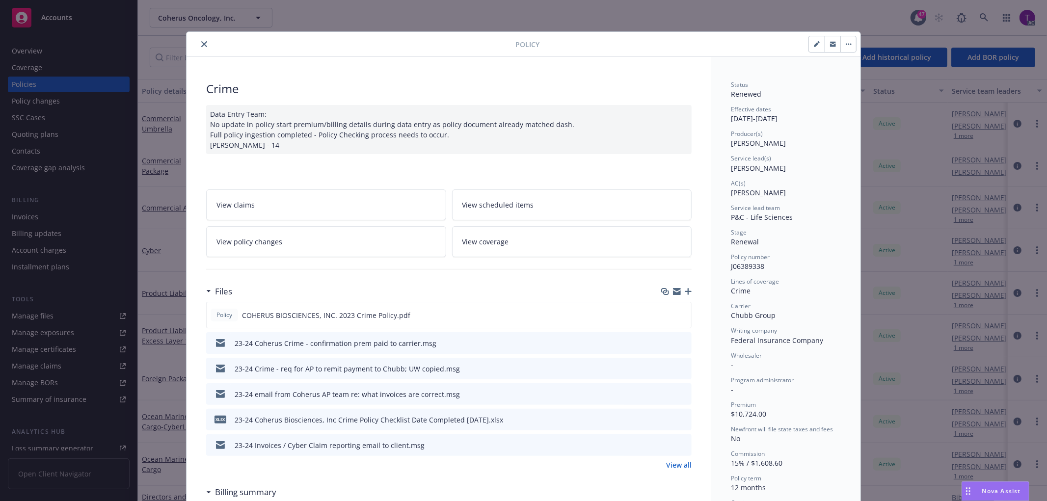
click at [201, 46] on icon "close" at bounding box center [204, 44] width 6 height 6
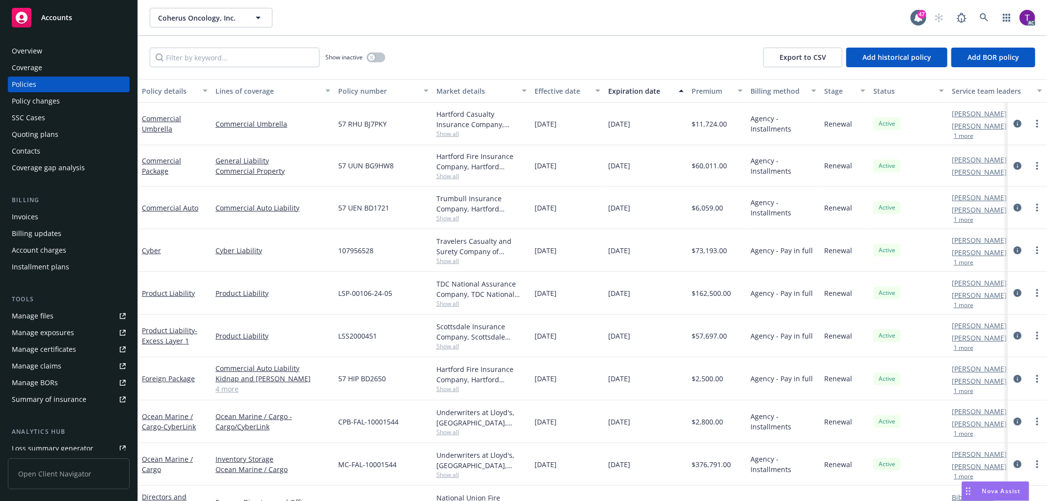
click at [30, 217] on div "Invoices" at bounding box center [25, 217] width 26 height 16
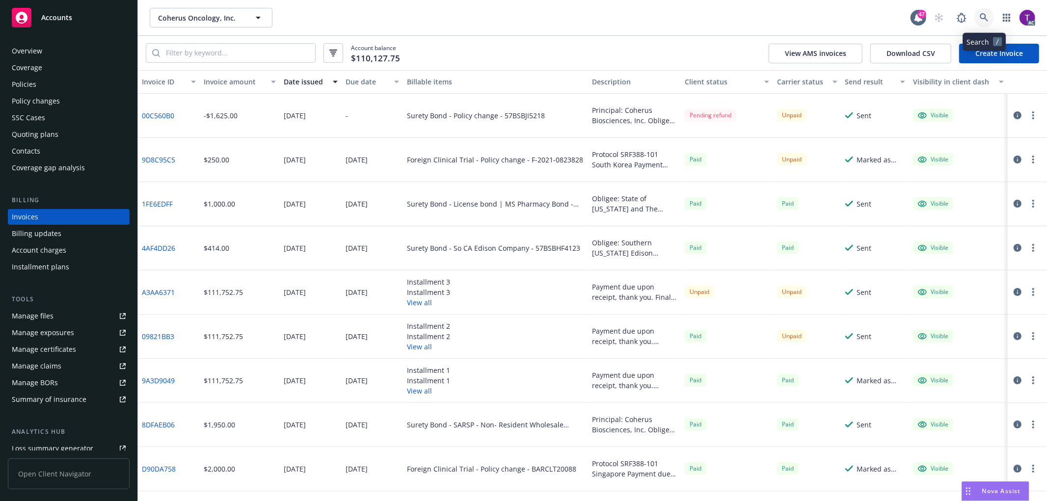
click at [982, 16] on icon at bounding box center [983, 17] width 9 height 9
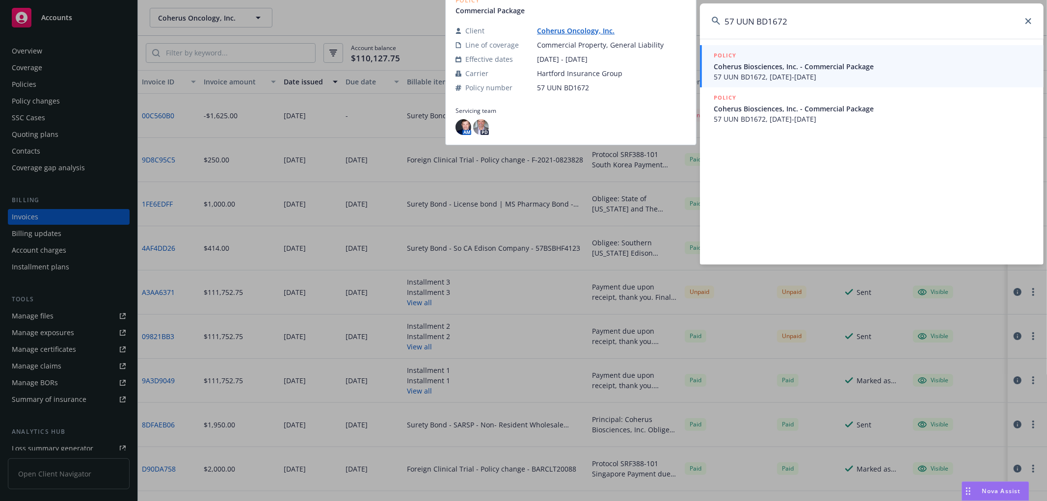
type input "57 UUN BD1672"
click at [779, 75] on span "57 UUN BD1672, [DATE]-[DATE]" at bounding box center [872, 77] width 318 height 10
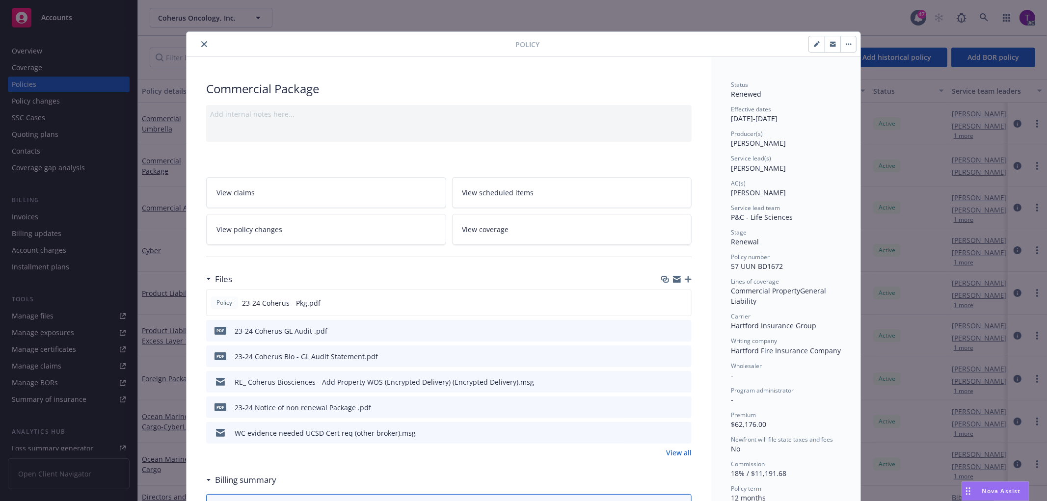
click at [204, 39] on div at bounding box center [352, 44] width 325 height 12
click at [203, 41] on icon "close" at bounding box center [204, 44] width 6 height 6
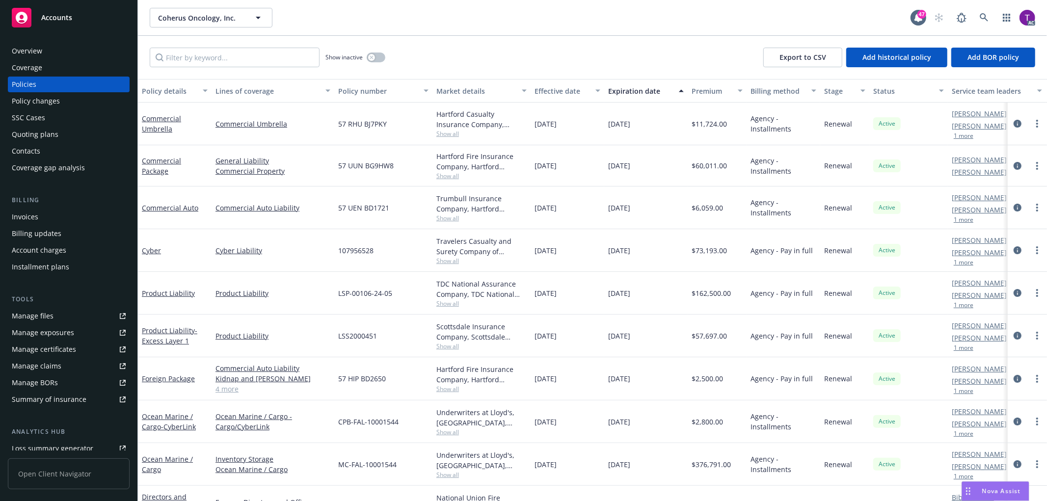
click at [63, 213] on div "Invoices" at bounding box center [69, 217] width 114 height 16
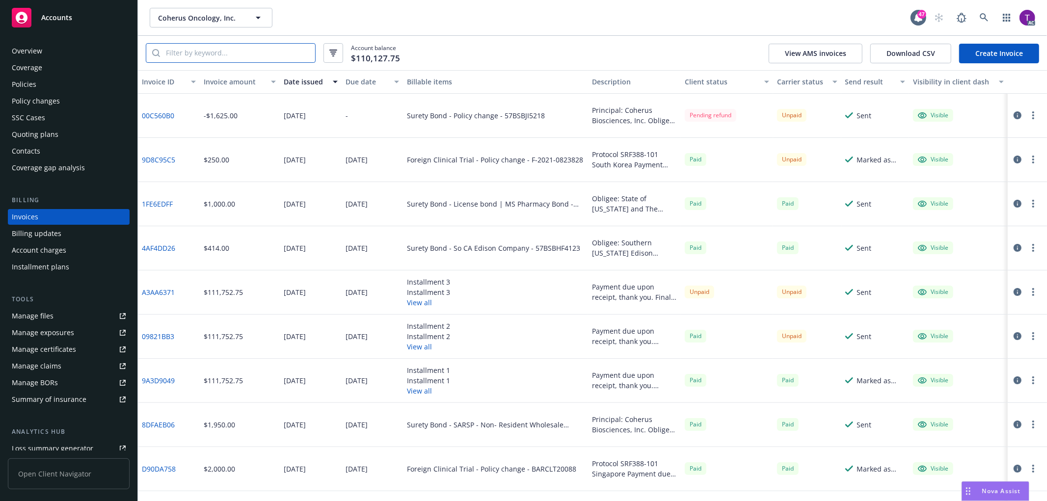
click at [213, 59] on input "search" at bounding box center [237, 53] width 155 height 19
paste input "57 UUN BD1672"
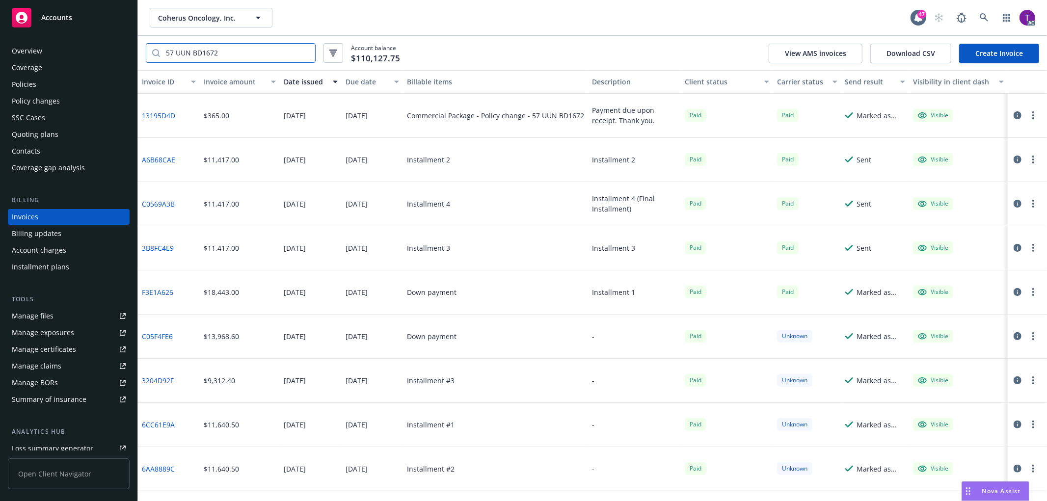
drag, startPoint x: 236, startPoint y: 46, endPoint x: 144, endPoint y: 31, distance: 94.0
click at [144, 31] on div "Coherus Oncology, Inc. Coherus Oncology, Inc. 47 AC 57 UUN BD1672 Account balan…" at bounding box center [592, 250] width 909 height 501
paste input "A48ED24C"
type input "A48ED24C"
click at [329, 55] on icon "button" at bounding box center [333, 53] width 8 height 7
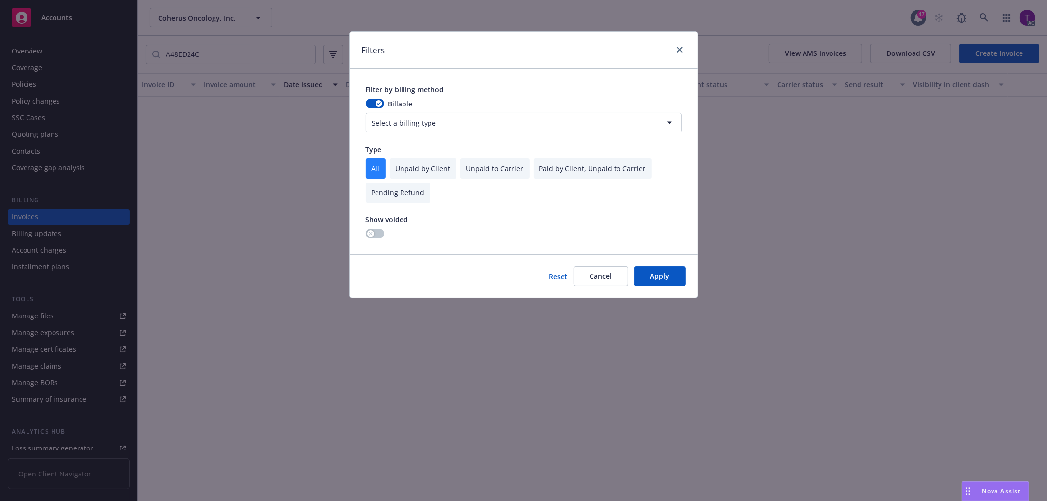
click at [371, 228] on div "Show voided" at bounding box center [387, 226] width 43 height 24
click at [374, 233] on button "button" at bounding box center [375, 234] width 19 height 10
click at [678, 279] on button "Apply" at bounding box center [660, 276] width 52 height 20
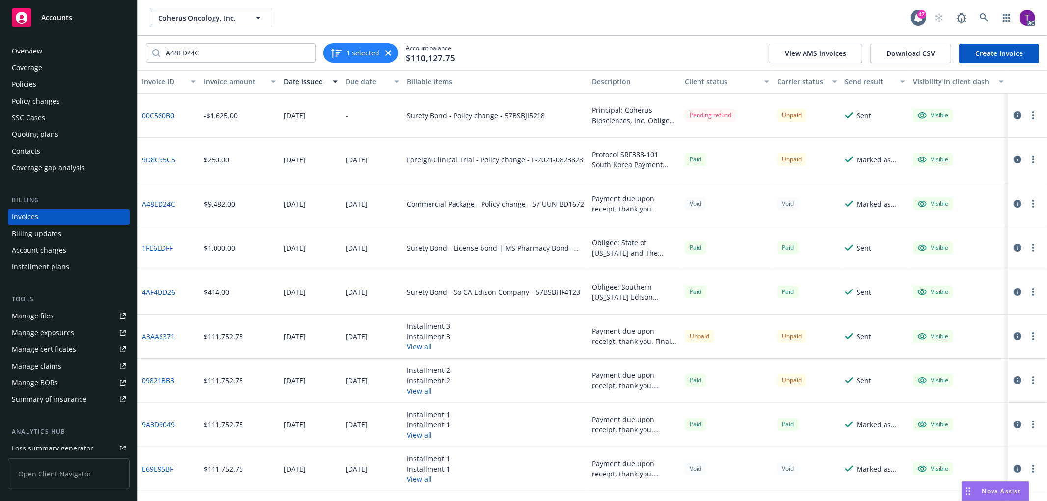
click at [548, 48] on div "A48ED24C 1 selected Account balance $110,127.75 View AMS invoices Download CSV …" at bounding box center [592, 53] width 909 height 34
click at [38, 216] on div "Invoices" at bounding box center [69, 217] width 114 height 16
click at [987, 16] on icon at bounding box center [983, 17] width 9 height 9
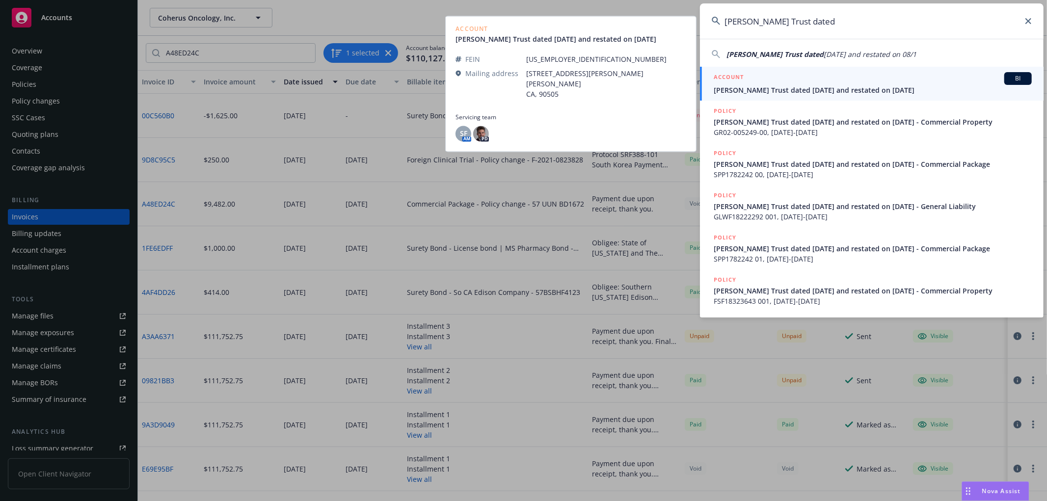
type input "[PERSON_NAME] Trust dated"
click at [748, 79] on div "ACCOUNT BI" at bounding box center [872, 78] width 318 height 13
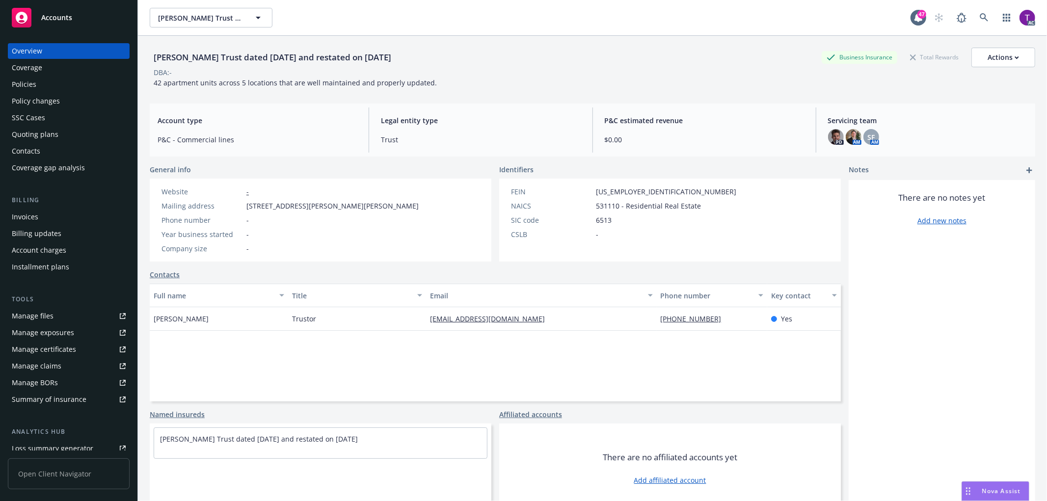
click at [20, 218] on div "Invoices" at bounding box center [25, 217] width 26 height 16
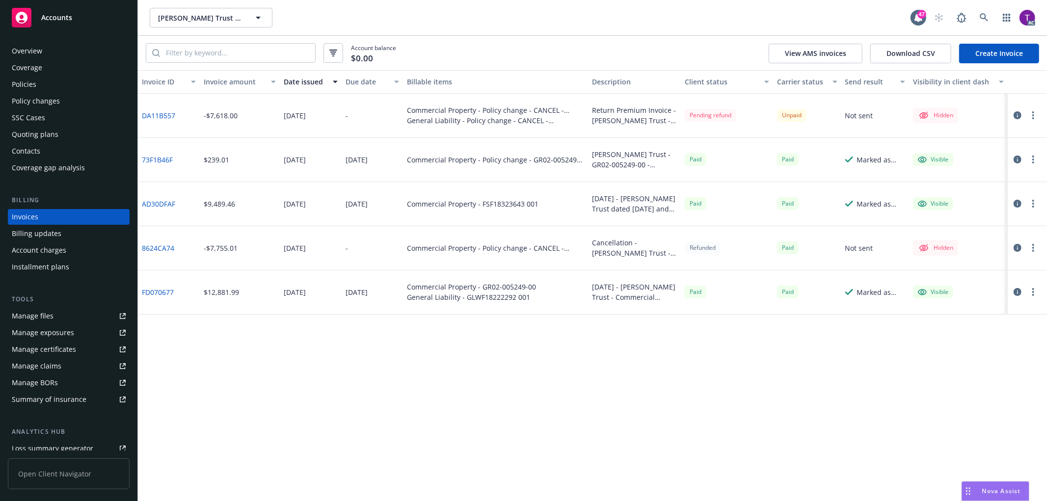
click at [168, 116] on link "DA11B557" at bounding box center [158, 115] width 33 height 10
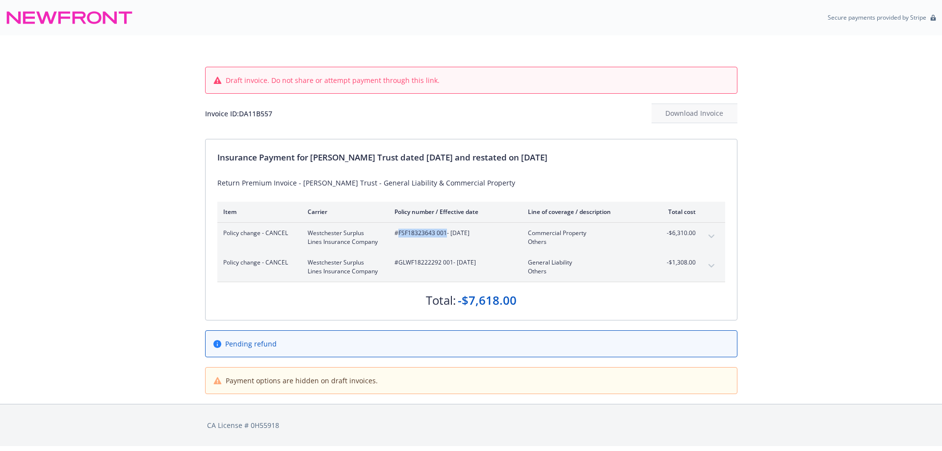
drag, startPoint x: 445, startPoint y: 236, endPoint x: 399, endPoint y: 235, distance: 45.2
click at [399, 235] on span "#FSF18323643 001 - 07/07/2025" at bounding box center [453, 233] width 118 height 9
copy span "FSF18323643 001"
click at [420, 262] on span "#GLWF18222292 001 - 07/07/2025" at bounding box center [453, 262] width 118 height 9
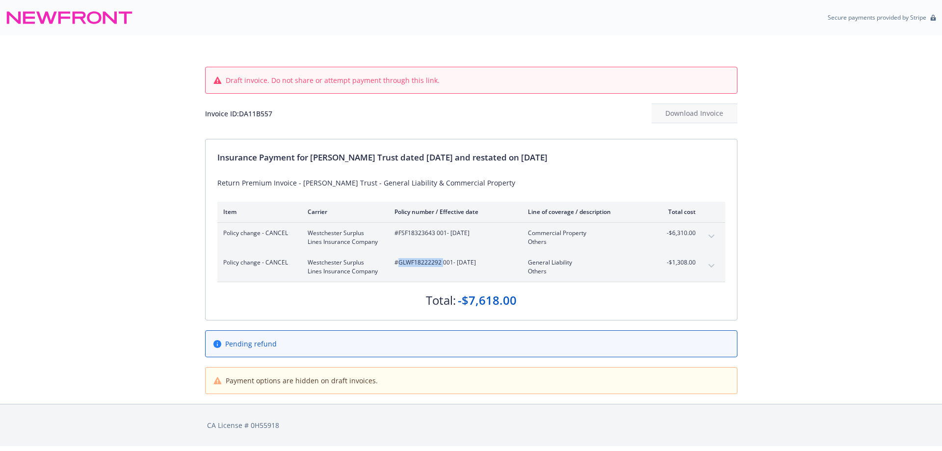
copy span "GLWF18222292"
drag, startPoint x: 312, startPoint y: 160, endPoint x: 434, endPoint y: 151, distance: 122.5
click at [434, 151] on div "Insurance Payment for Mistry Trust dated 10/15/1984 and restated on 08/12/2010" at bounding box center [471, 157] width 508 height 13
copy div "Mistry Trust dated 10/15/1984"
click at [273, 106] on div "Invoice ID: DA11B557 Download Invoice" at bounding box center [471, 114] width 532 height 20
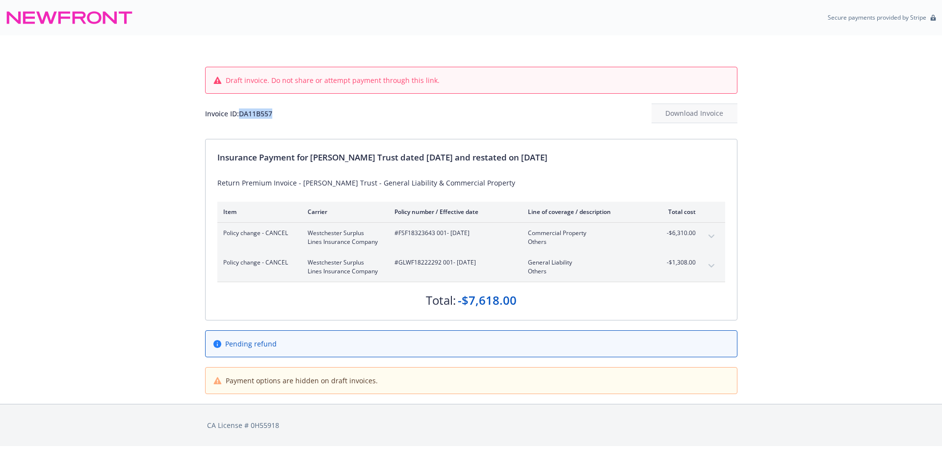
drag, startPoint x: 279, startPoint y: 113, endPoint x: 240, endPoint y: 114, distance: 38.8
click at [240, 114] on div "Invoice ID: DA11B557 Download Invoice" at bounding box center [471, 114] width 532 height 20
click at [249, 117] on div "Invoice ID: DA11B557" at bounding box center [238, 113] width 67 height 10
copy div "DA11B557"
